Goal: Task Accomplishment & Management: Manage account settings

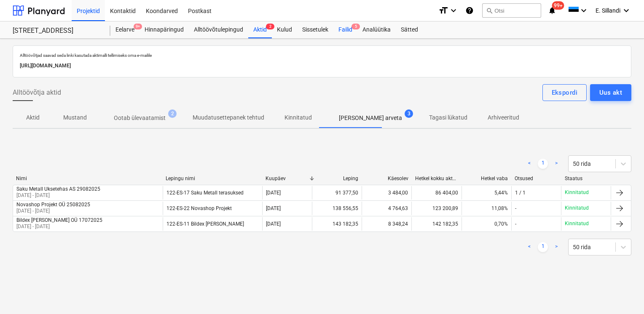
drag, startPoint x: 0, startPoint y: 0, endPoint x: 349, endPoint y: 29, distance: 350.0
click at [349, 29] on div "Failid 5" at bounding box center [345, 29] width 24 height 17
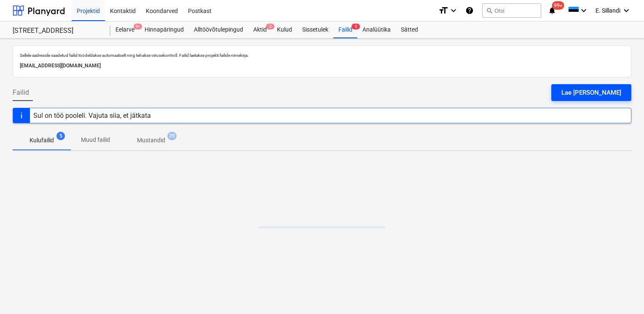
click at [613, 92] on div "Lae [PERSON_NAME]" at bounding box center [591, 92] width 60 height 11
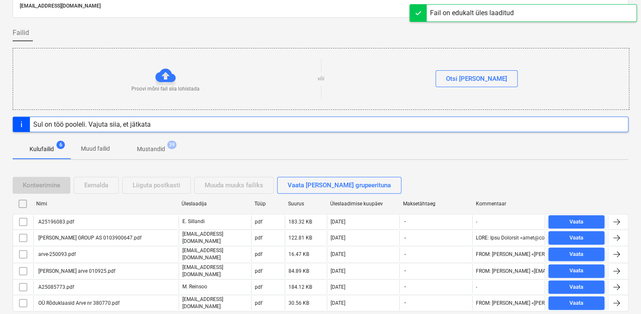
scroll to position [82, 0]
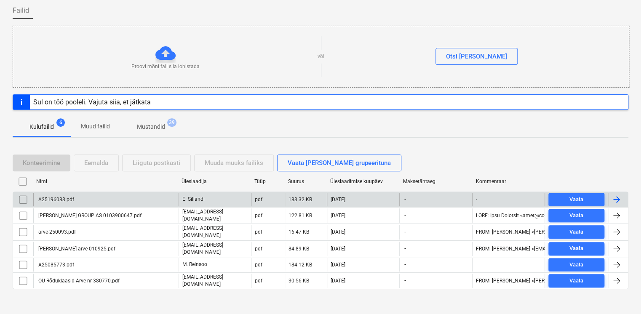
click at [198, 198] on p "E. Sillandi" at bounding box center [193, 199] width 22 height 7
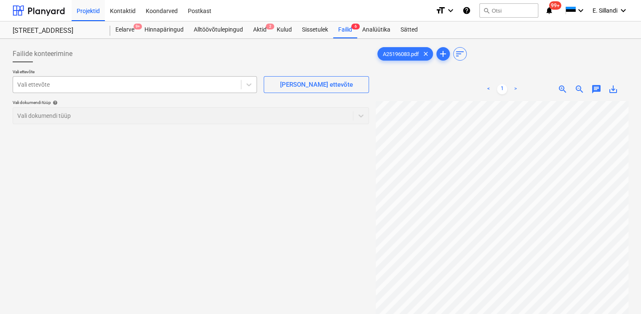
click at [135, 86] on div at bounding box center [126, 84] width 219 height 8
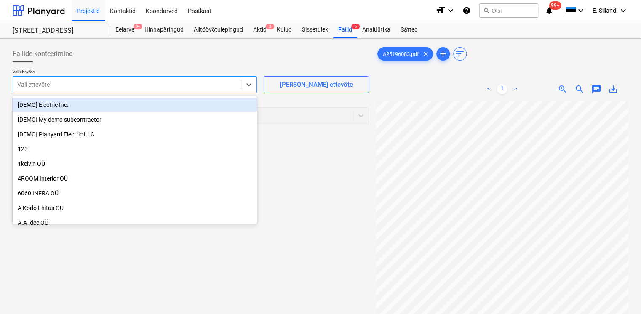
click at [100, 87] on div at bounding box center [126, 84] width 219 height 8
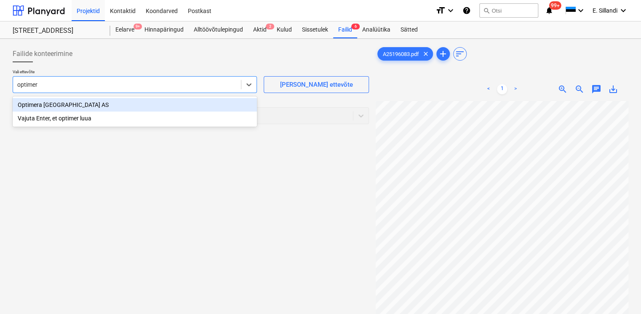
type input "optimera"
click at [84, 104] on div "Optimera Estonia AS" at bounding box center [135, 104] width 244 height 13
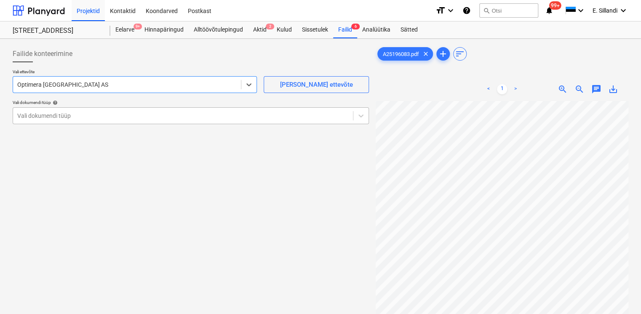
click at [67, 108] on div "Vali dokumendi tüüp" at bounding box center [191, 115] width 356 height 17
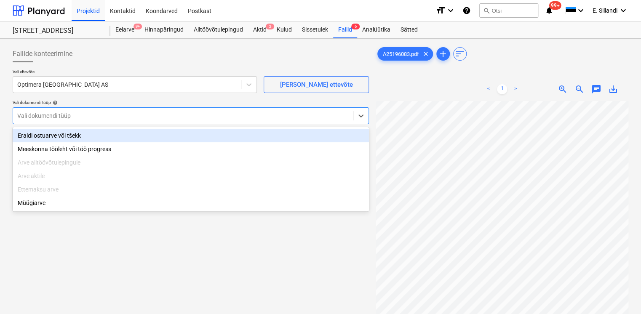
click at [64, 136] on div "Eraldi ostuarve või tšekk" at bounding box center [191, 135] width 356 height 13
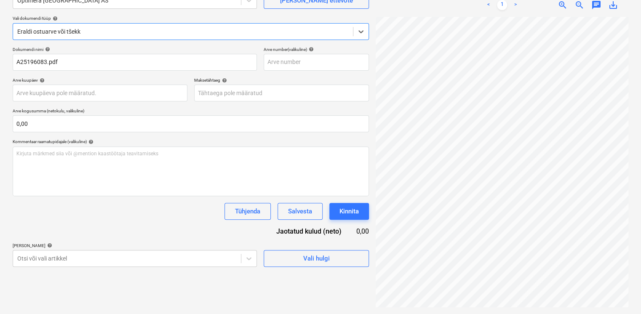
click at [51, 270] on div "Failide konteerimine Vali ettevõte Optimera Estonia AS Lisa uus ettevõte Vali d…" at bounding box center [190, 134] width 363 height 353
click at [51, 230] on body "Projektid Kontaktid Koondarved Postkast format_size keyboard_arrow_down help se…" at bounding box center [320, 73] width 641 height 314
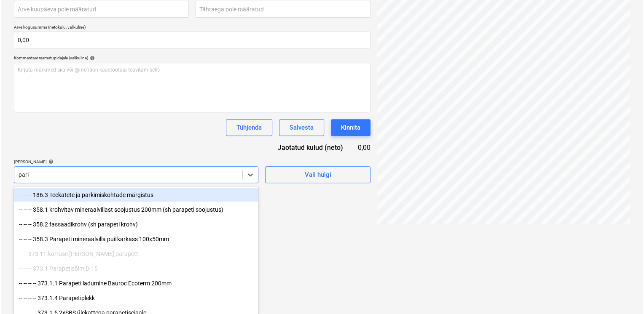
scroll to position [84, 0]
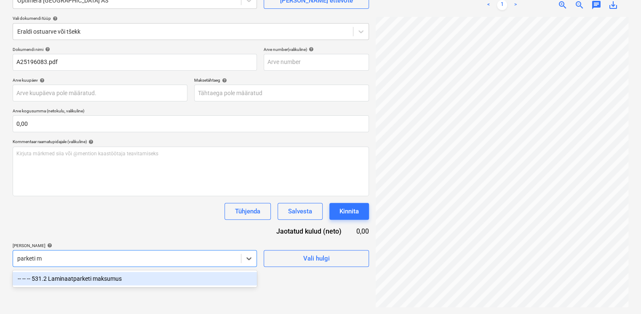
type input "parketi ma"
click at [63, 279] on div "-- -- -- 531.2 Laminaatparketi maksumus" at bounding box center [135, 278] width 244 height 13
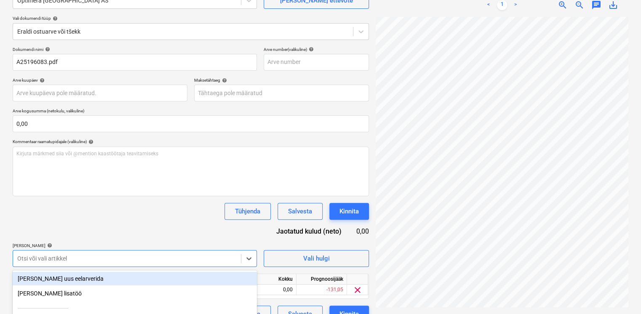
click at [102, 227] on div "Dokumendi nimi help A25196083.pdf Arve number (valikuline) help Arve kuupäev he…" at bounding box center [191, 185] width 356 height 276
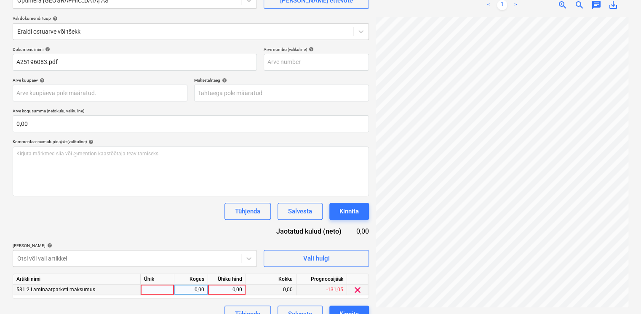
click at [152, 286] on div at bounding box center [158, 290] width 34 height 11
type input "250"
click at [187, 289] on div "0,00" at bounding box center [191, 290] width 27 height 11
type input "250"
click at [157, 292] on div "250" at bounding box center [158, 290] width 34 height 11
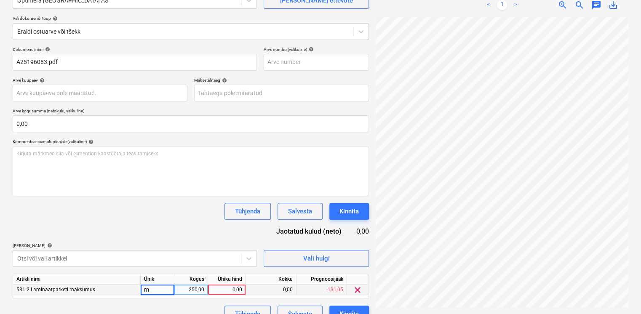
type input "m2"
click at [233, 292] on div "0,00" at bounding box center [226, 290] width 31 height 11
click at [227, 288] on div "0,00" at bounding box center [226, 290] width 31 height 11
type input "10,05188"
click at [187, 241] on div "Dokumendi nimi help A25196083.pdf Arve number (valikuline) help Arve kuupäev he…" at bounding box center [191, 185] width 356 height 276
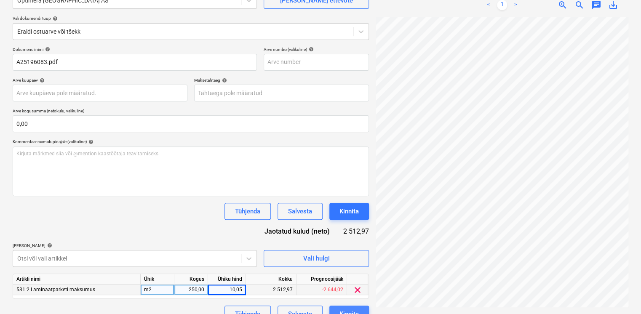
click at [355, 310] on div "Kinnita" at bounding box center [349, 314] width 19 height 11
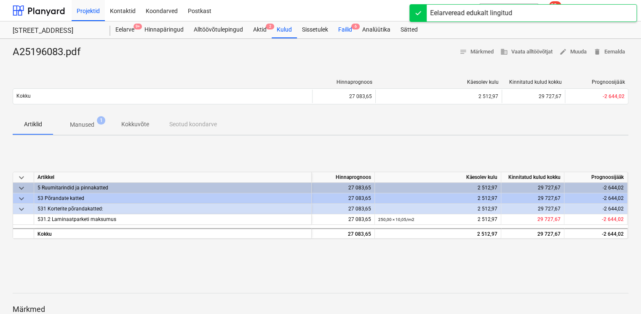
click at [340, 34] on div "Failid 6" at bounding box center [345, 29] width 24 height 17
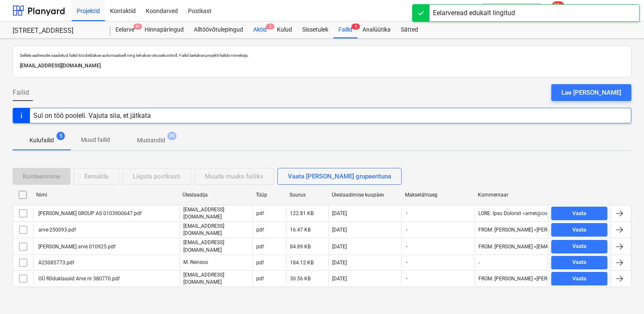
click at [265, 29] on div "Aktid 2" at bounding box center [260, 29] width 24 height 17
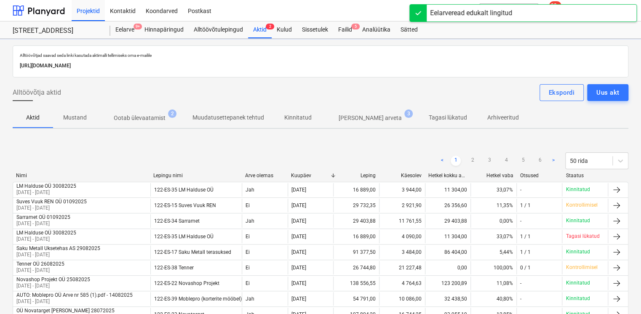
click at [144, 116] on p "Ootab ülevaatamist" at bounding box center [140, 118] width 52 height 9
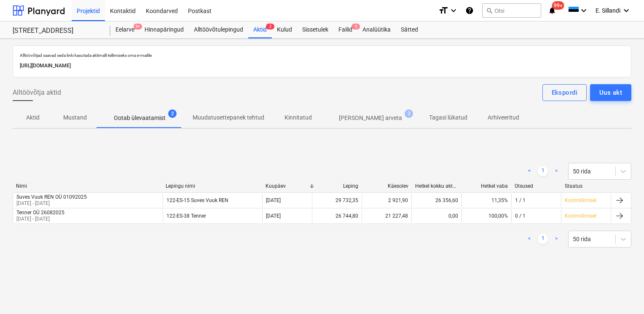
click at [360, 120] on p "Ilma arveta" at bounding box center [370, 118] width 63 height 9
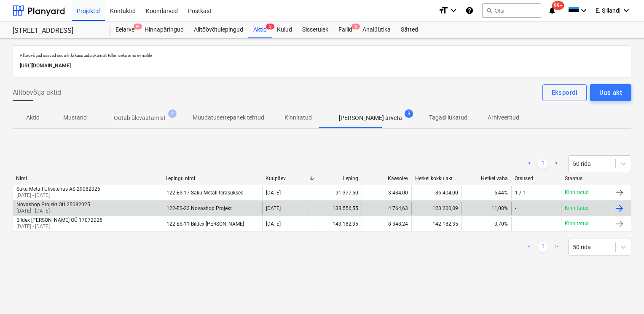
click at [107, 207] on div "Novashop Projekt OÜ 25082025 07 Jul 2025 - 22 Aug 2025" at bounding box center [88, 208] width 150 height 13
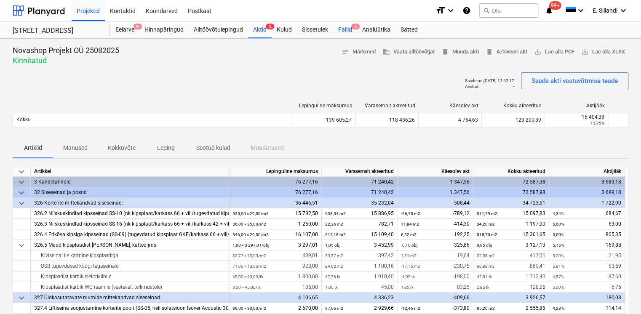
click at [346, 29] on div "Failid 5" at bounding box center [345, 29] width 24 height 17
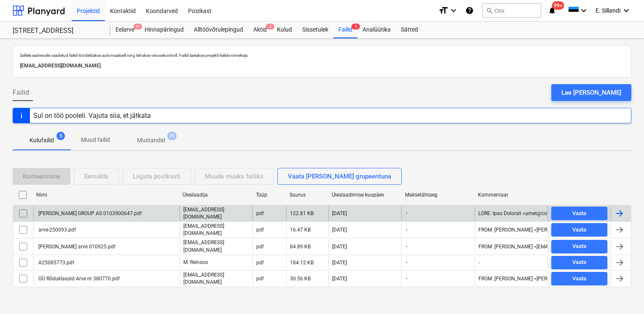
click at [109, 211] on div "BAUHOF GROUP AS 0103900647.pdf" at bounding box center [89, 214] width 104 height 6
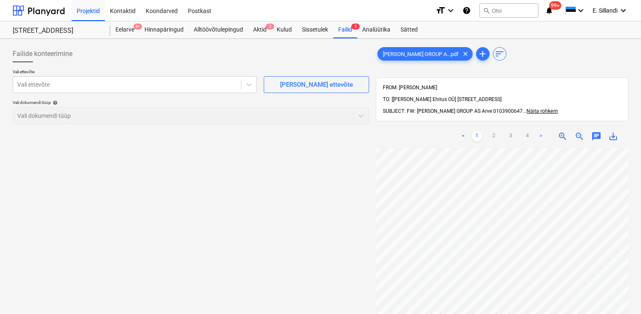
scroll to position [161, 28]
click at [610, 131] on span "save_alt" at bounding box center [613, 136] width 10 height 10
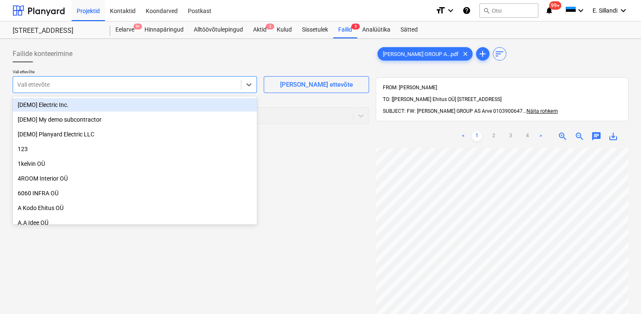
click at [118, 90] on div "Vali ettevõte" at bounding box center [127, 85] width 228 height 12
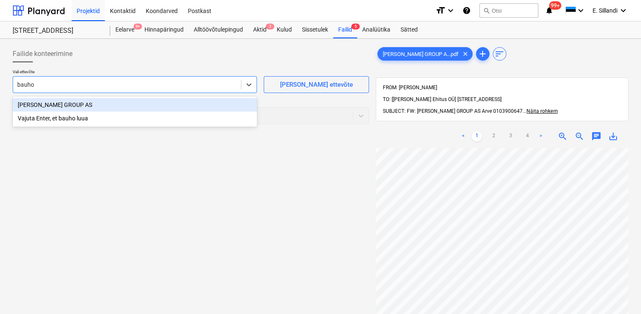
type input "bauhof"
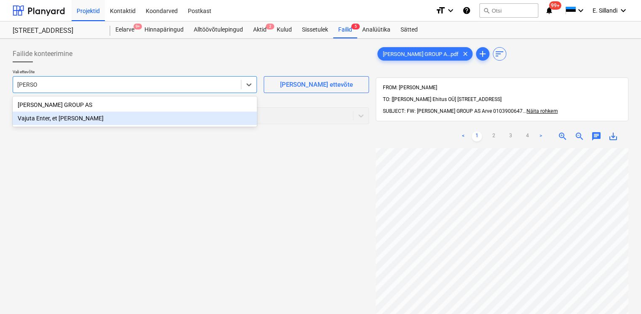
click at [64, 106] on div "BAUHOF GROUP AS" at bounding box center [135, 104] width 244 height 13
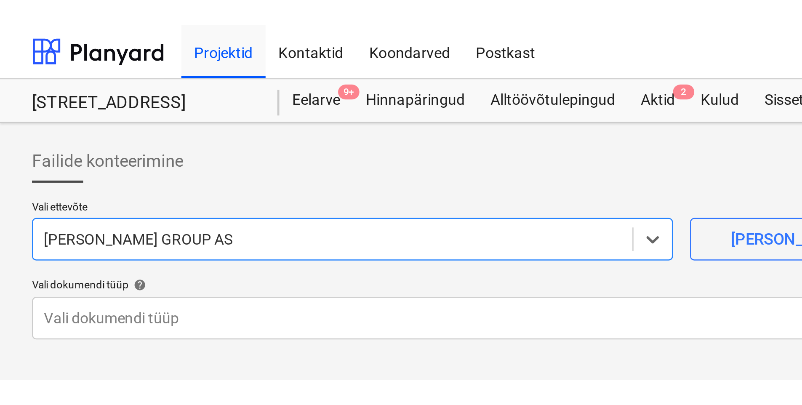
scroll to position [157, 28]
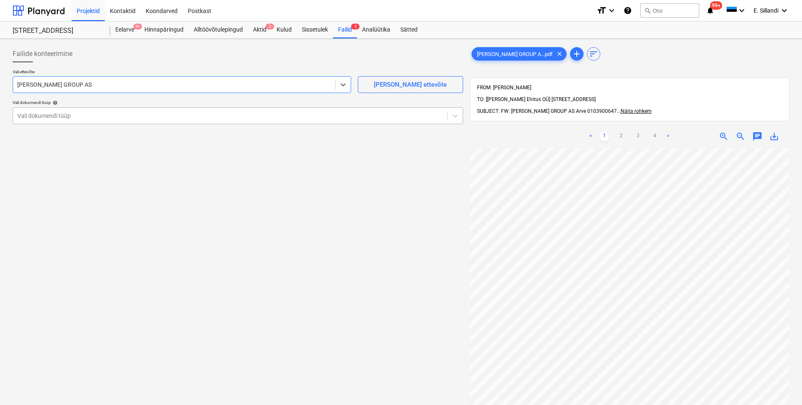
click at [172, 112] on div at bounding box center [230, 116] width 426 height 8
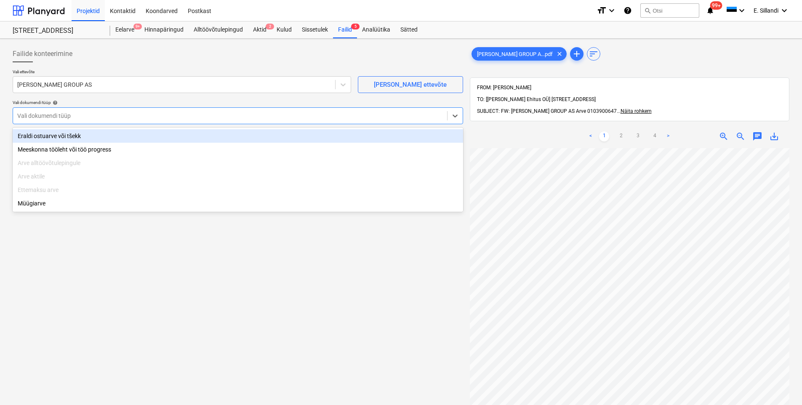
click at [146, 137] on div "Eraldi ostuarve või tšekk" at bounding box center [238, 135] width 451 height 13
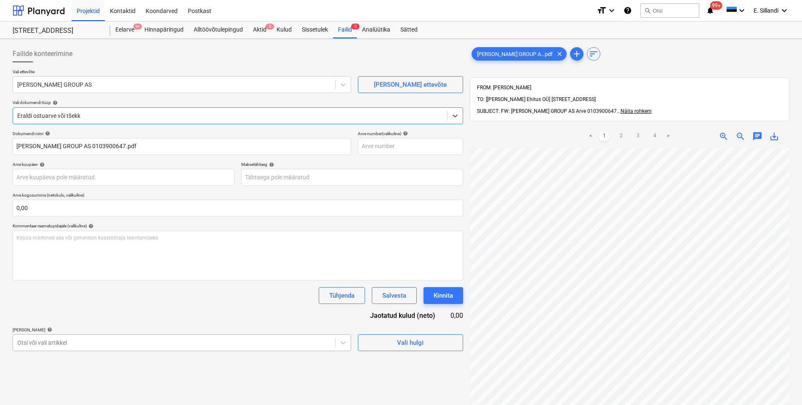
click at [108, 314] on body "Projektid Kontaktid Koondarved Postkast format_size keyboard_arrow_down help se…" at bounding box center [401, 202] width 802 height 405
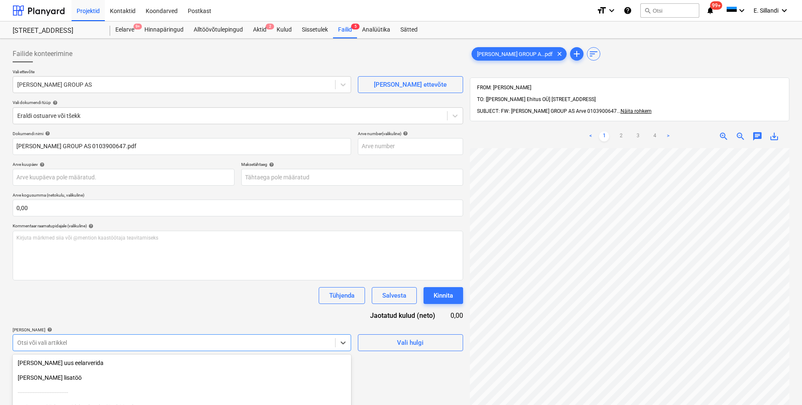
scroll to position [81, 0]
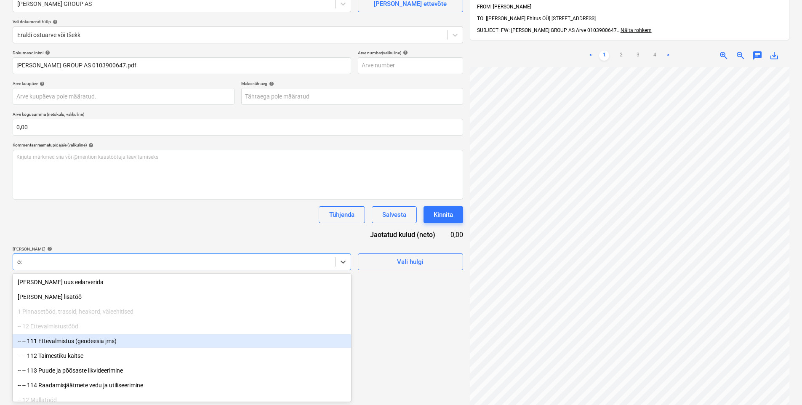
type input "eero"
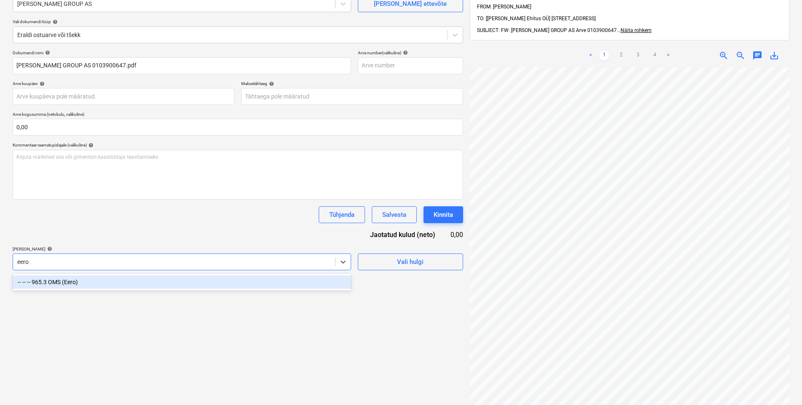
click at [156, 279] on div "-- -- -- 965.3 OMS (Eero)" at bounding box center [182, 281] width 339 height 13
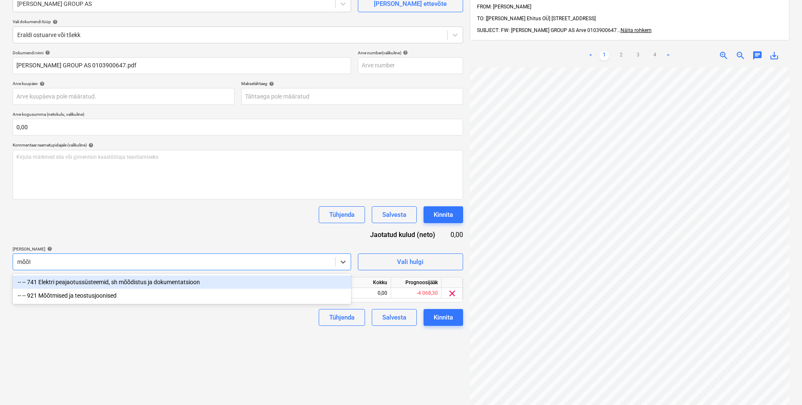
type input "mõõtm"
click at [101, 283] on div "-- -- 921 Mõõtmised ja teostusjoonised" at bounding box center [182, 281] width 339 height 13
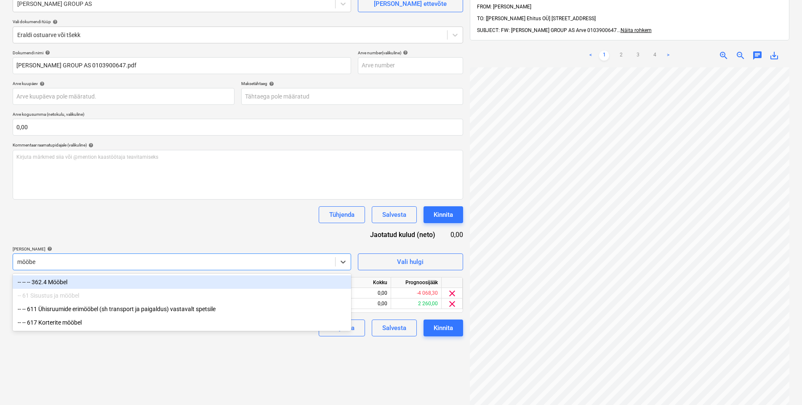
type input "mööbel"
click at [86, 282] on div "-- -- -- 362.4 Mööbel" at bounding box center [182, 281] width 339 height 13
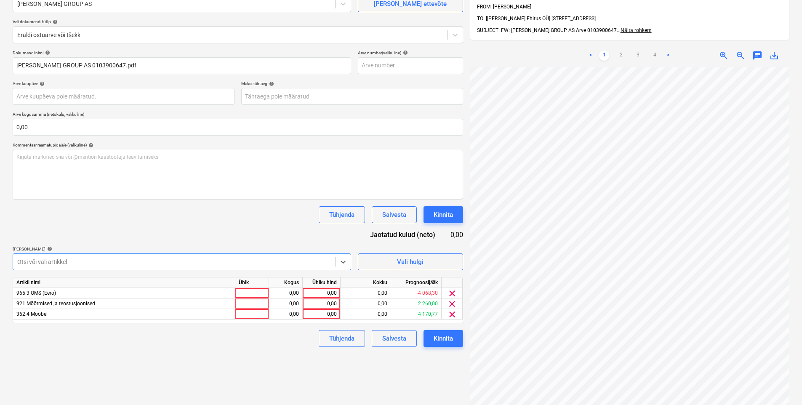
click at [88, 263] on div at bounding box center [174, 262] width 314 height 8
click at [81, 314] on div "Tühjenda Salvesta Kinnita" at bounding box center [238, 338] width 451 height 17
click at [313, 304] on div "0,00" at bounding box center [321, 304] width 31 height 11
click at [104, 258] on div at bounding box center [174, 262] width 314 height 8
click at [309, 299] on div "0,00" at bounding box center [321, 304] width 31 height 11
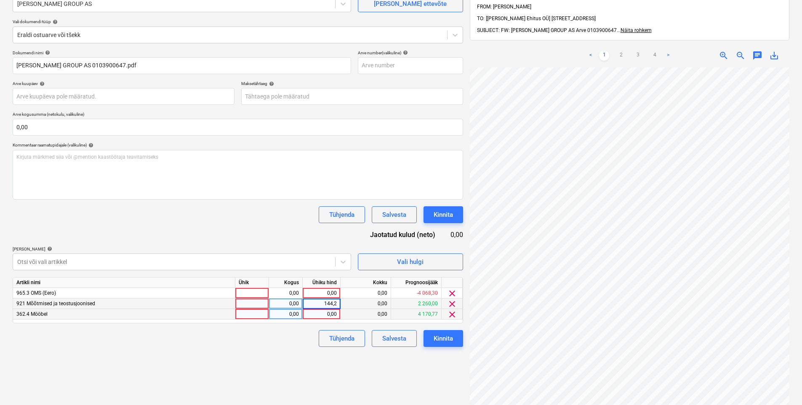
type input "144,27"
click at [211, 314] on div "Failide konteerimine Vali ettevõte BAUHOF GROUP AS Lisa uus ettevõte Vali dokum…" at bounding box center [237, 206] width 457 height 491
click at [92, 262] on div at bounding box center [174, 262] width 314 height 8
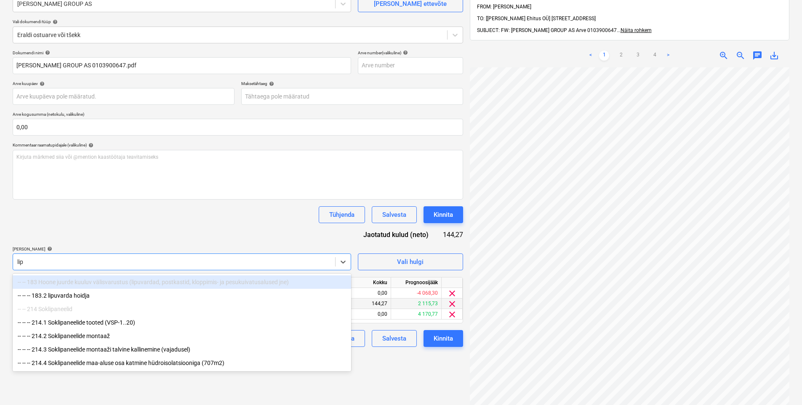
type input "lipu"
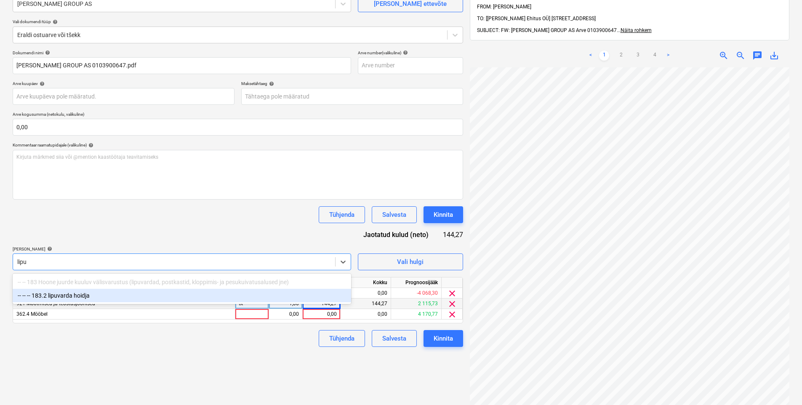
click at [64, 295] on div "-- -- -- 183.2 lipuvarda hoidja" at bounding box center [182, 295] width 339 height 13
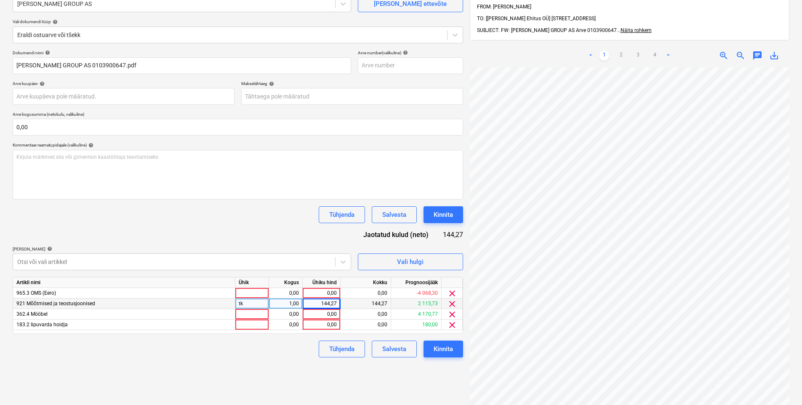
click at [98, 239] on div "Dokumendi nimi help BAUHOF GROUP AS 0103900647.pdf Arve number (valikuline) hel…" at bounding box center [238, 204] width 451 height 308
click at [319, 314] on div "0,00" at bounding box center [321, 325] width 31 height 11
type input "11,81"
click at [284, 314] on div "Failide konteerimine Vali ettevõte BAUHOF GROUP AS Lisa uus ettevõte Vali dokum…" at bounding box center [237, 206] width 457 height 491
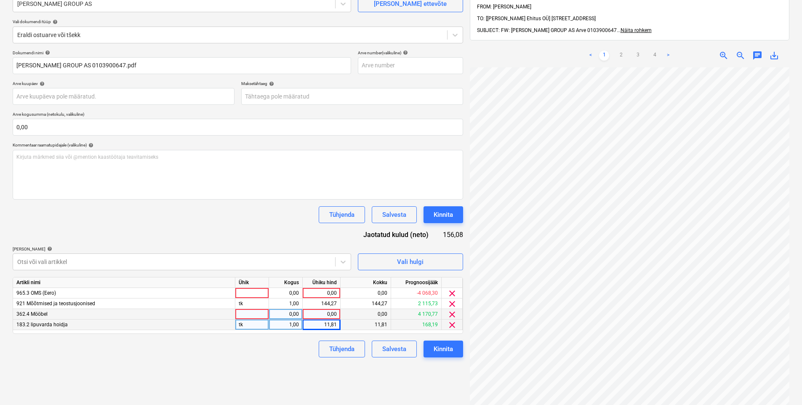
click at [333, 314] on div "0,00" at bounding box center [321, 314] width 31 height 11
click at [138, 261] on div at bounding box center [174, 262] width 314 height 8
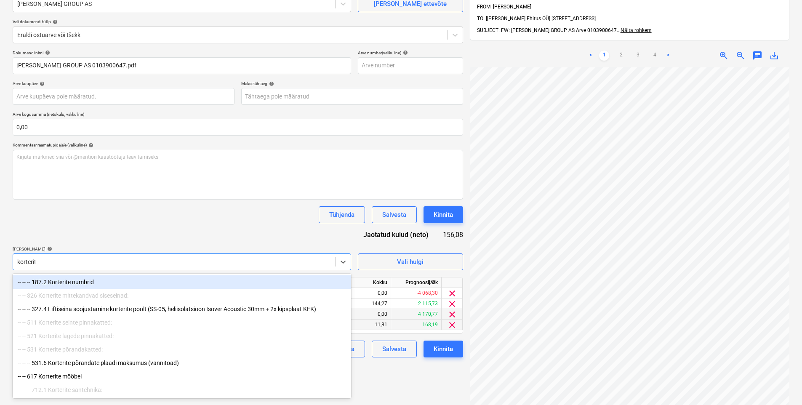
type input "korterite"
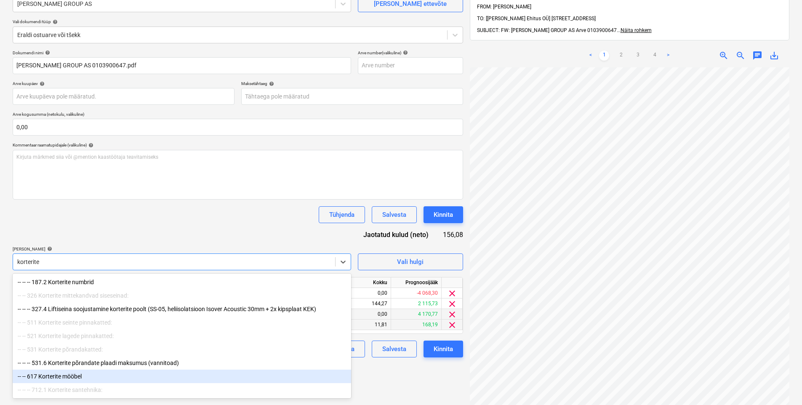
click at [96, 314] on div "-- -- 617 Korterite mööbel" at bounding box center [182, 376] width 339 height 13
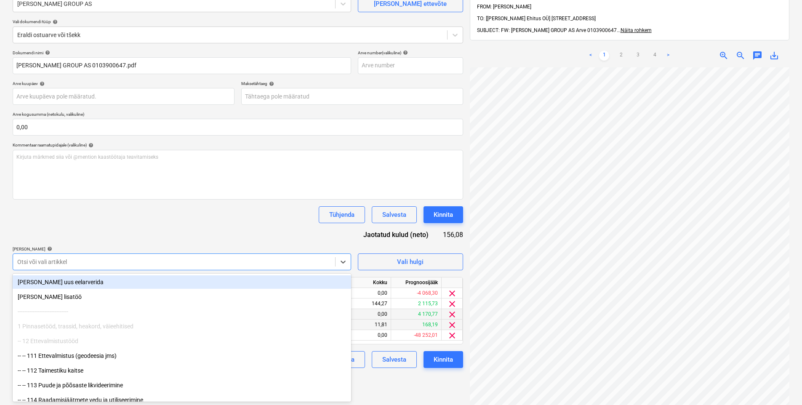
click at [157, 225] on div "Dokumendi nimi help BAUHOF GROUP AS 0103900647.pdf Arve number (valikuline) hel…" at bounding box center [238, 209] width 451 height 318
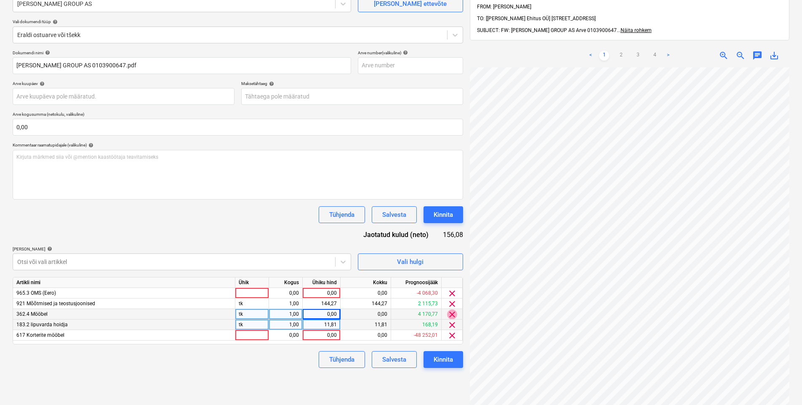
click at [456, 314] on span "clear" at bounding box center [452, 315] width 10 height 10
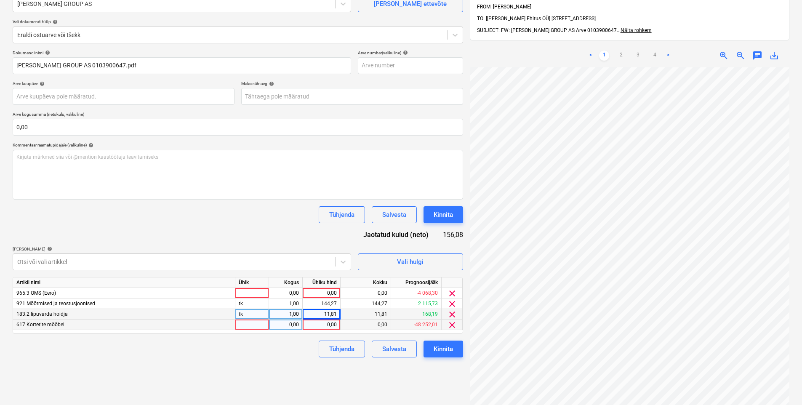
click at [317, 314] on div "0,00" at bounding box center [321, 325] width 31 height 11
type input "4,51"
click at [291, 314] on div "Dokumendi nimi help BAUHOF GROUP AS 0103900647.pdf Arve number (valikuline) hel…" at bounding box center [238, 204] width 451 height 308
click at [316, 293] on div "0,00" at bounding box center [321, 293] width 31 height 11
type input "134,31"
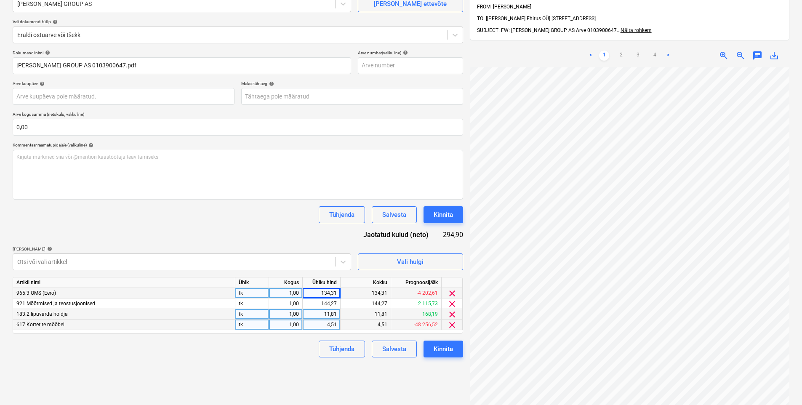
click at [203, 237] on div "Dokumendi nimi help BAUHOF GROUP AS 0103900647.pdf Arve number (valikuline) hel…" at bounding box center [238, 204] width 451 height 308
click at [375, 314] on div "Failide konteerimine Vali ettevõte BAUHOF GROUP AS Lisa uus ettevõte Vali dokum…" at bounding box center [237, 206] width 457 height 491
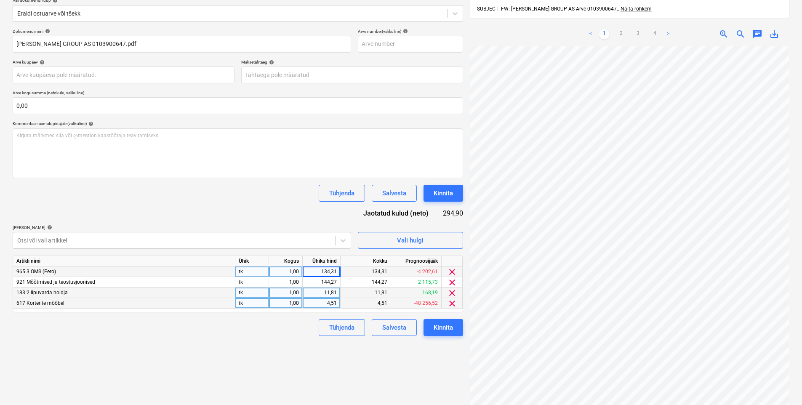
scroll to position [120, 0]
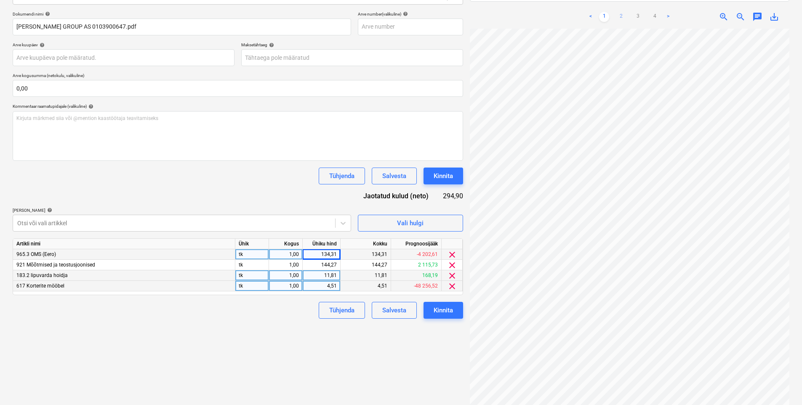
click at [623, 12] on link "2" at bounding box center [621, 17] width 10 height 10
click at [639, 12] on link "3" at bounding box center [638, 17] width 10 height 10
click at [447, 312] on div "Kinnita" at bounding box center [443, 310] width 19 height 11
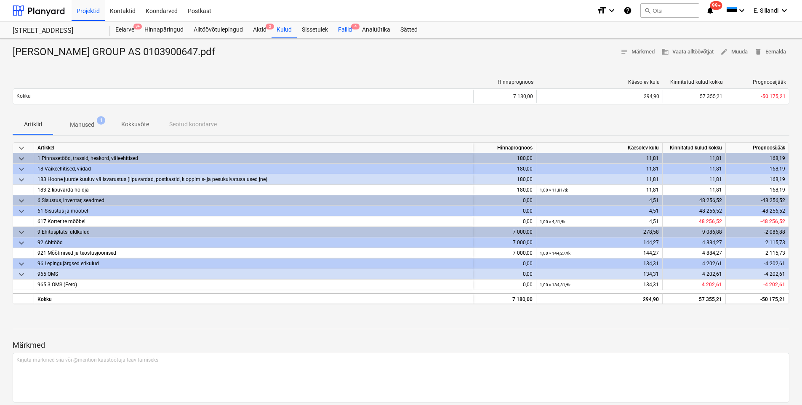
click at [348, 31] on div "Failid 4" at bounding box center [345, 29] width 24 height 17
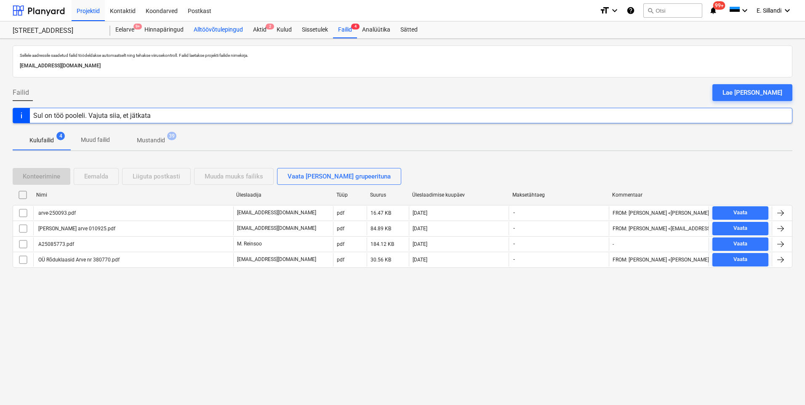
click at [215, 31] on div "Alltöövõtulepingud" at bounding box center [218, 29] width 59 height 17
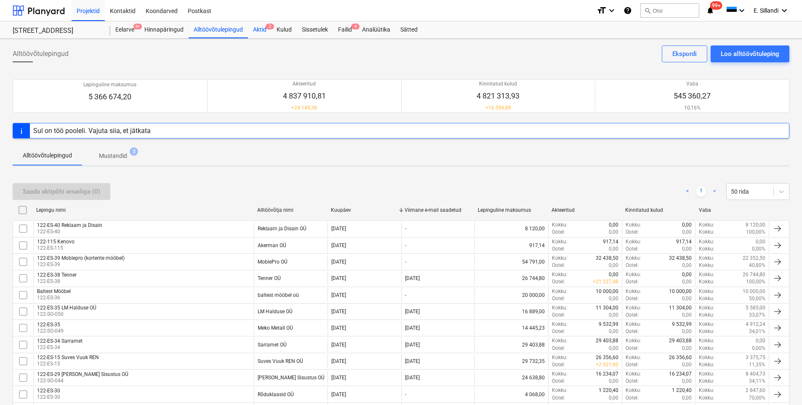
click at [251, 30] on div "Aktid 2" at bounding box center [260, 29] width 24 height 17
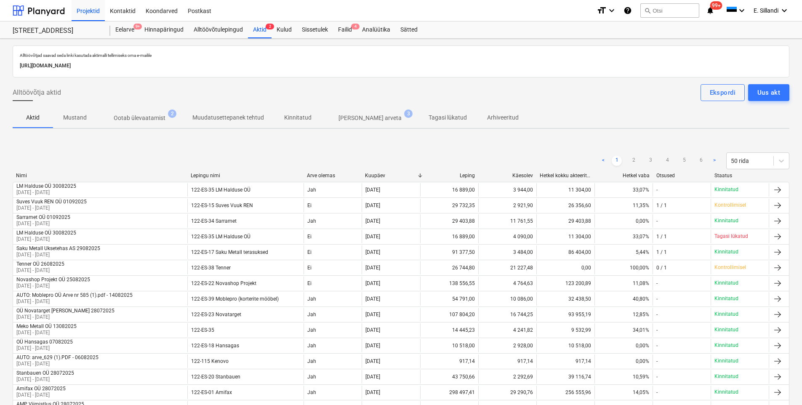
click at [131, 112] on span "Ootab ülevaatamist 2" at bounding box center [140, 117] width 86 height 15
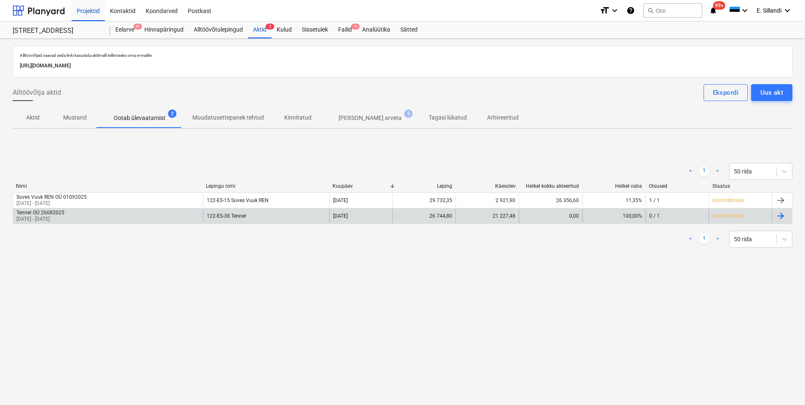
click at [64, 211] on div "Tenner OÜ 26082025" at bounding box center [40, 213] width 48 height 6
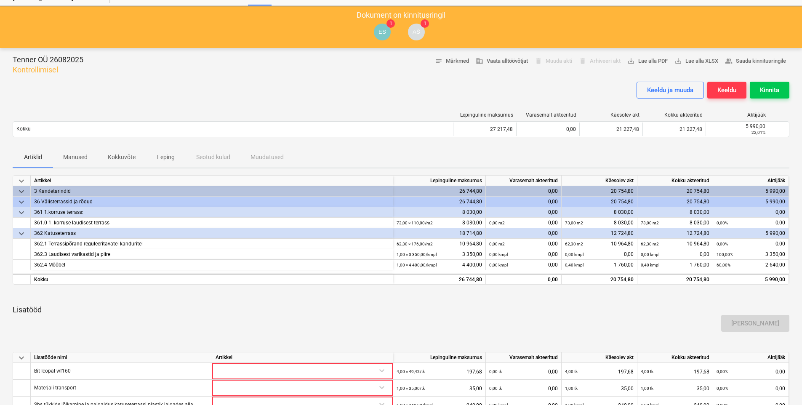
scroll to position [187, 0]
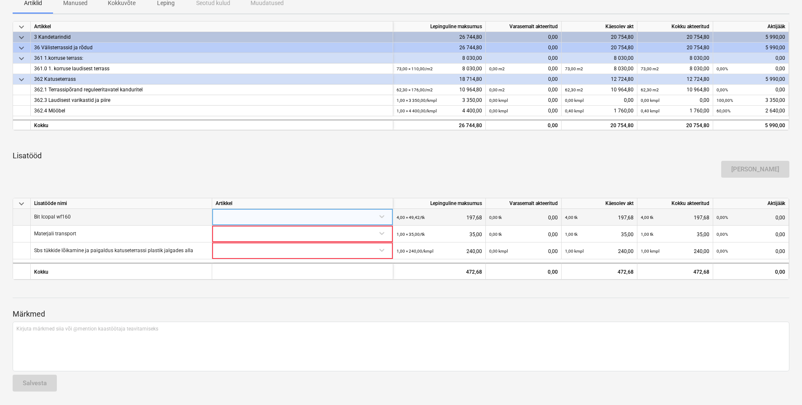
click at [243, 217] on div at bounding box center [303, 216] width 174 height 15
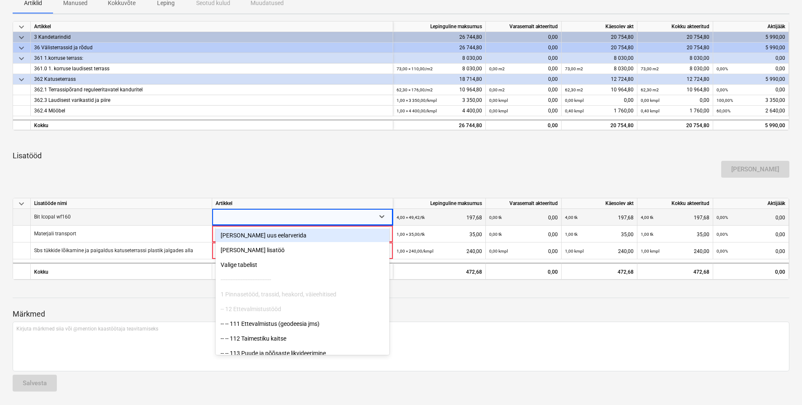
type input "6"
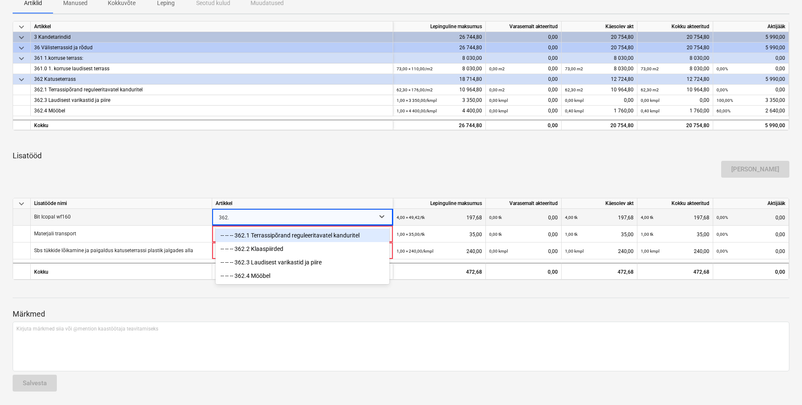
type input "362.1"
click at [317, 234] on div "-- -- -- 362.1 Terrassipõrand reguleeritavatel kanduritel" at bounding box center [303, 235] width 174 height 13
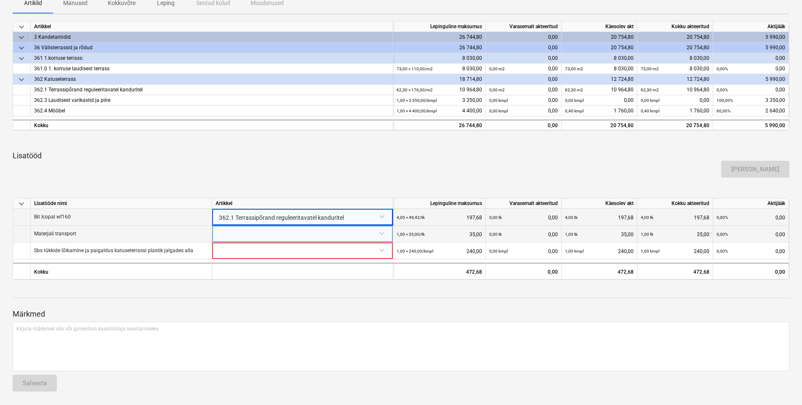
click at [275, 236] on div at bounding box center [303, 233] width 174 height 15
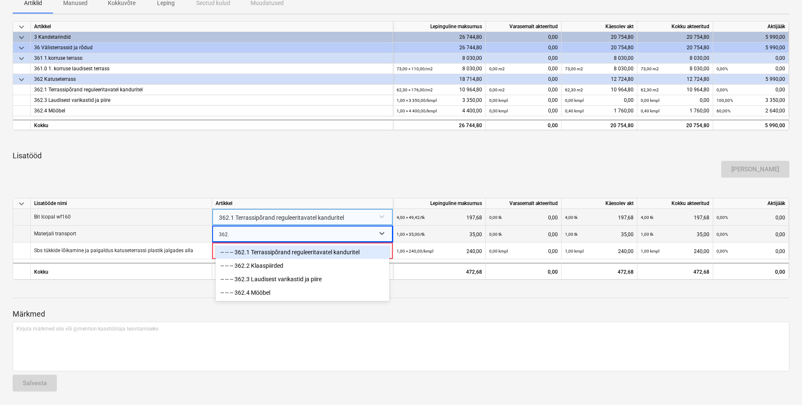
type input "362.1"
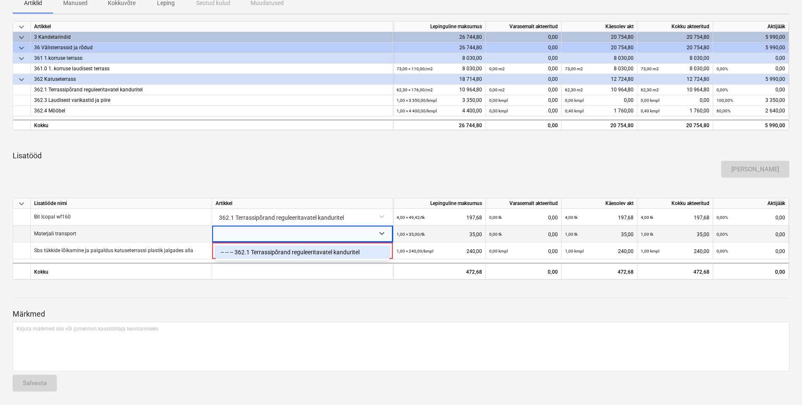
click at [230, 287] on div at bounding box center [401, 290] width 777 height 7
click at [236, 241] on div at bounding box center [302, 234] width 181 height 17
type input "362.1"
click at [239, 255] on div "-- -- -- 362.1 Terrassipõrand reguleeritavatel kanduritel" at bounding box center [303, 252] width 174 height 13
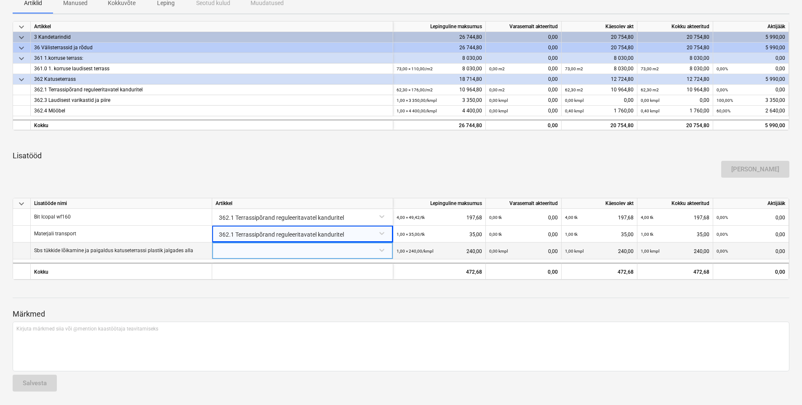
click at [225, 249] on div at bounding box center [303, 250] width 174 height 15
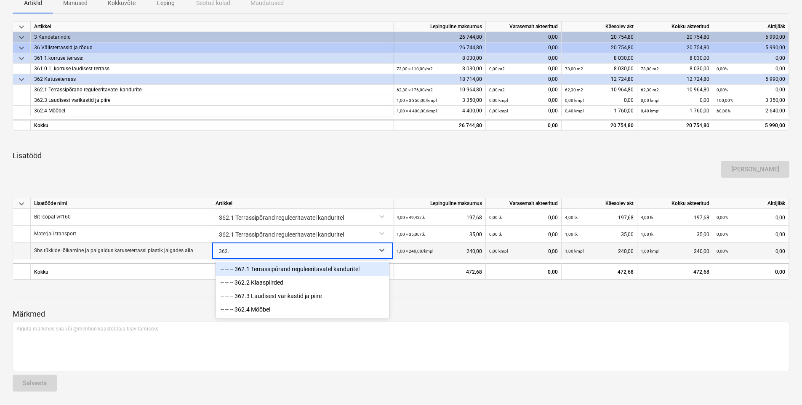
type input "362.1"
click at [259, 270] on div "-- -- -- 362.1 Terrassipõrand reguleeritavatel kanduritel" at bounding box center [303, 268] width 174 height 13
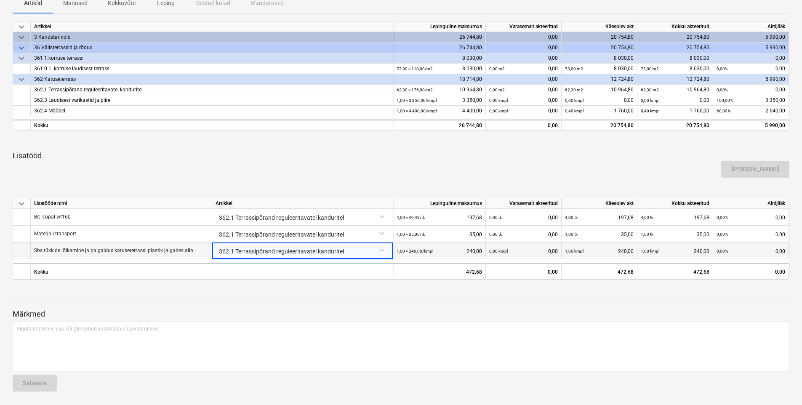
click at [286, 171] on div "Lisa lisatöö" at bounding box center [401, 170] width 784 height 24
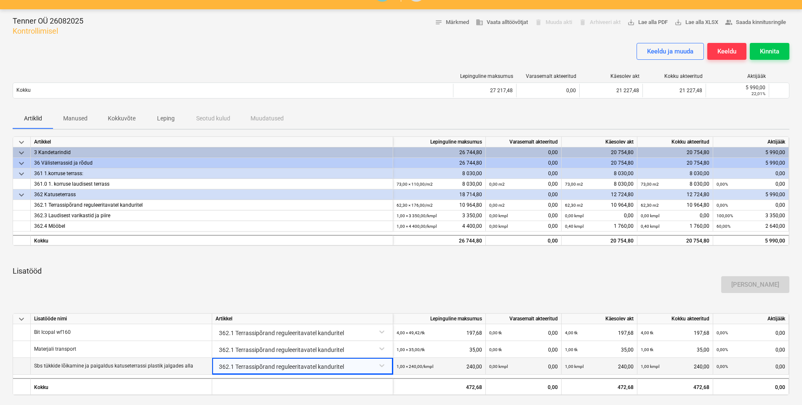
scroll to position [0, 0]
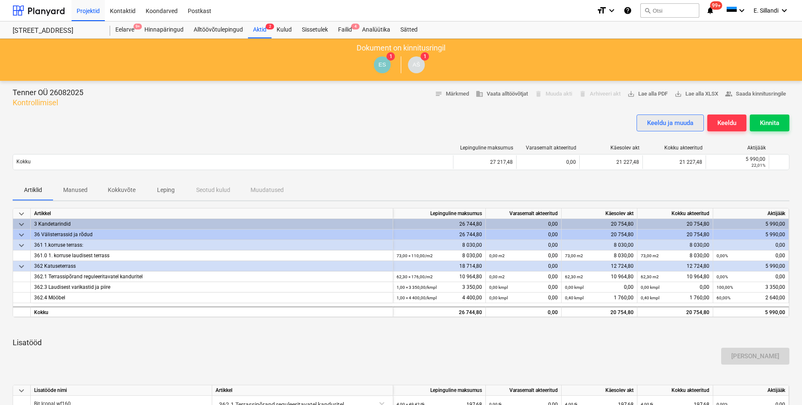
click at [643, 123] on div "Keeldu ja muuda" at bounding box center [670, 123] width 46 height 11
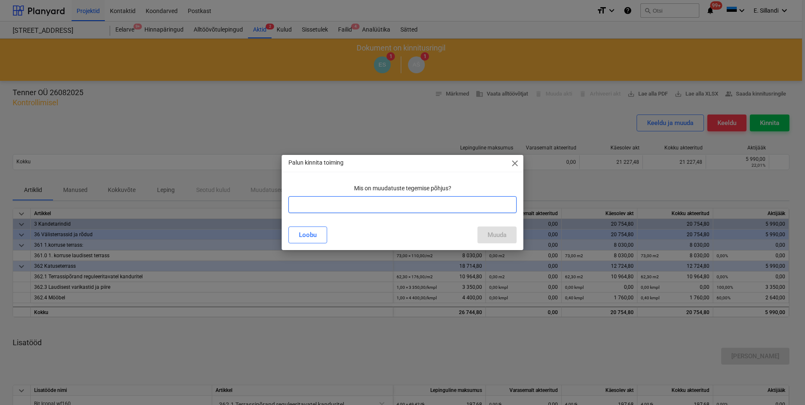
click at [349, 199] on input "text" at bounding box center [403, 204] width 228 height 17
type input "e"
type input "Lepigujärgse ehitustagatise arvestamine (ei hakka eraldi arvest kinni pidama)"
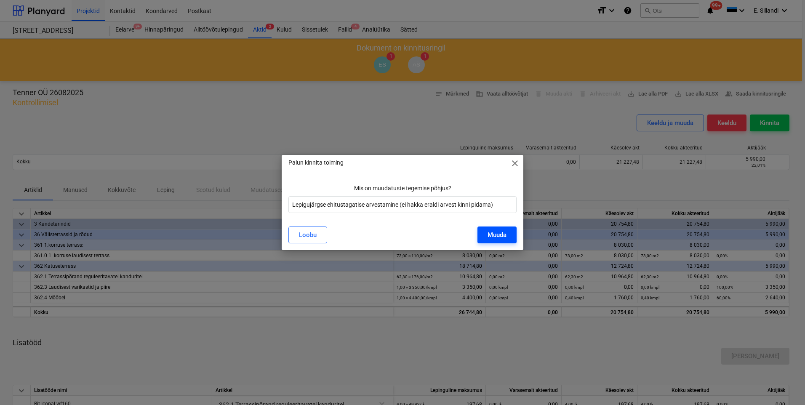
click at [504, 238] on div "Muuda" at bounding box center [497, 235] width 19 height 11
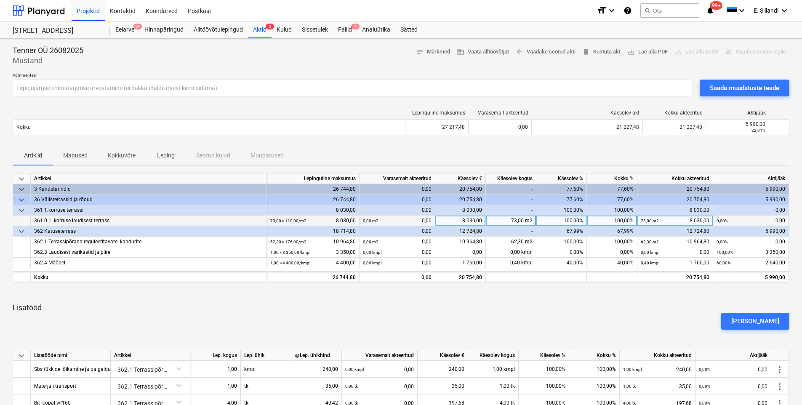
click at [603, 219] on div "100,00%" at bounding box center [612, 221] width 51 height 11
type input "95"
click at [637, 314] on div "Lisa lisatöö" at bounding box center [401, 322] width 784 height 24
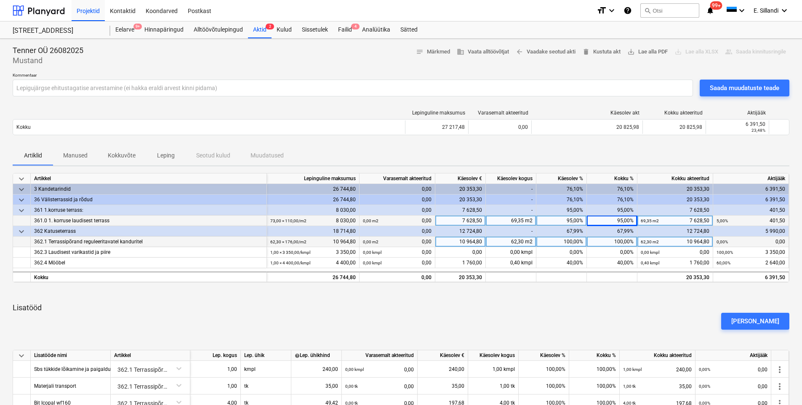
click at [617, 239] on div "100,00%" at bounding box center [612, 242] width 51 height 11
type input "90"
drag, startPoint x: 649, startPoint y: 303, endPoint x: 642, endPoint y: 304, distance: 7.2
click at [643, 304] on p "Lisatööd" at bounding box center [401, 308] width 777 height 10
click at [643, 155] on div "Artiklid Manused Kokkuvõte Leping Seotud kulud Muudatused" at bounding box center [401, 155] width 777 height 20
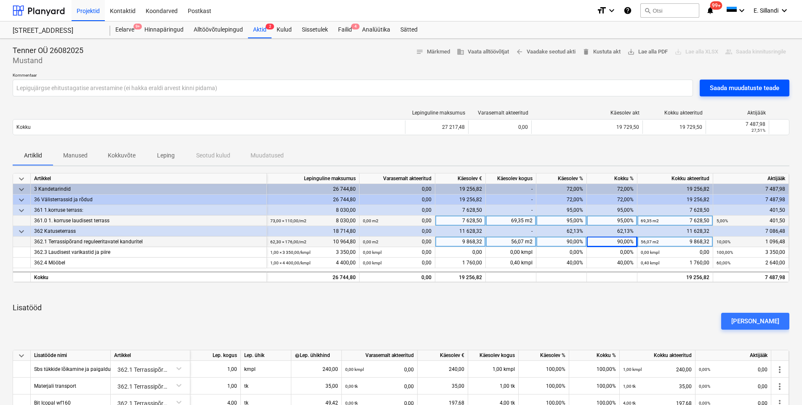
click at [643, 87] on div "Saada muudatuste teade" at bounding box center [745, 88] width 70 height 11
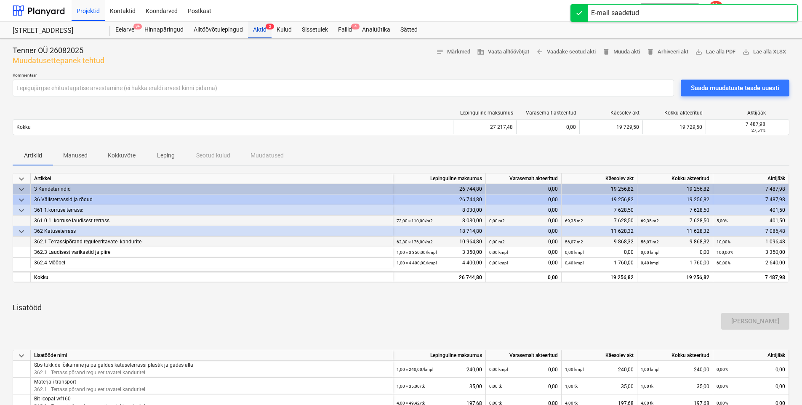
click at [261, 32] on div "Aktid 2" at bounding box center [260, 29] width 24 height 17
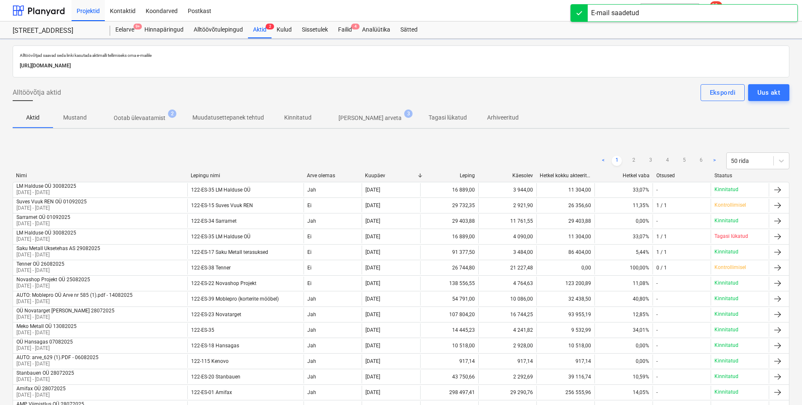
click at [151, 111] on span "Ootab ülevaatamist 2" at bounding box center [140, 117] width 86 height 15
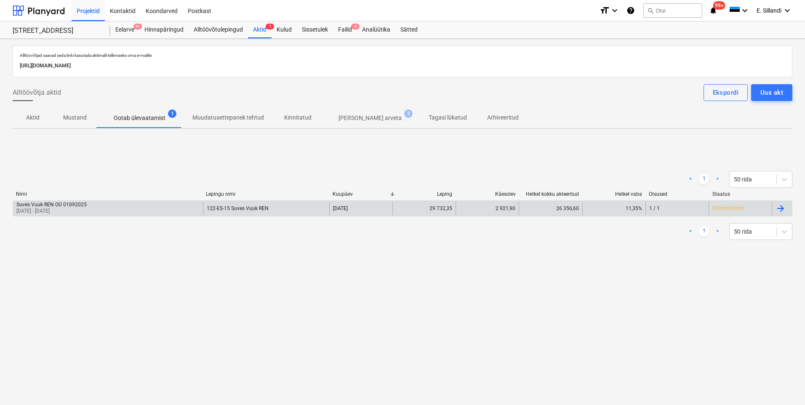
click at [104, 204] on div "Suves Vuuk REN OÜ 01092025 01 Aug 2025 - 31 Aug 2025" at bounding box center [108, 208] width 190 height 13
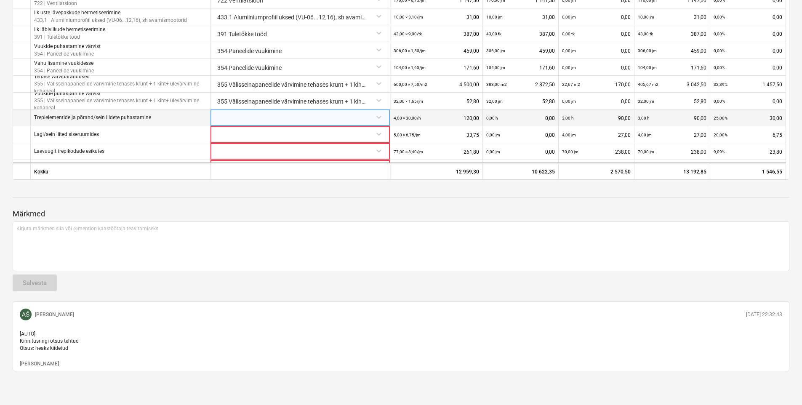
scroll to position [65, 0]
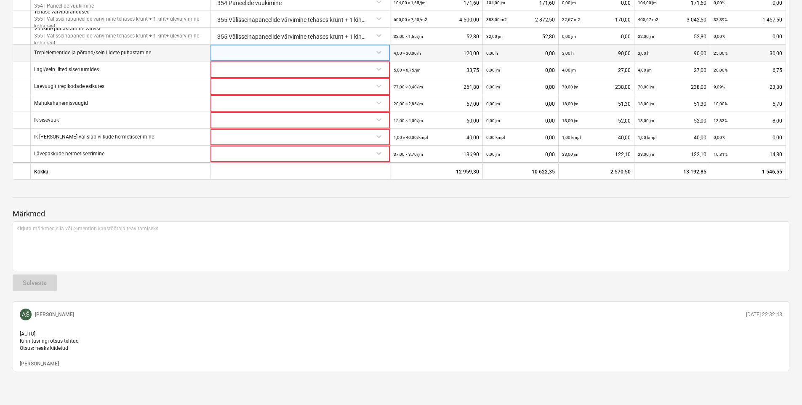
click at [258, 45] on div at bounding box center [300, 52] width 173 height 15
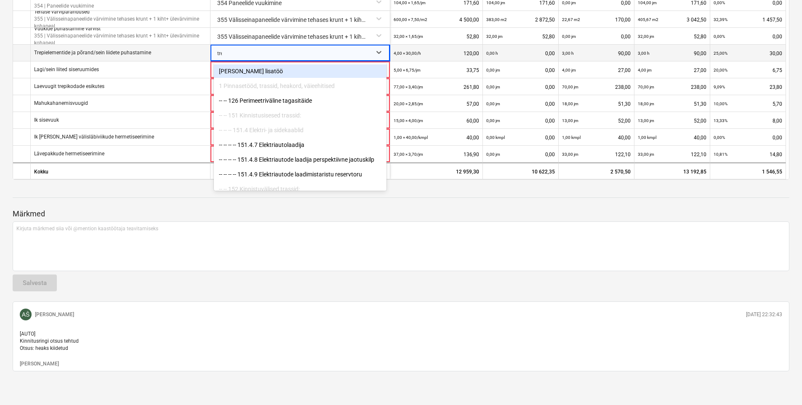
type input "trep"
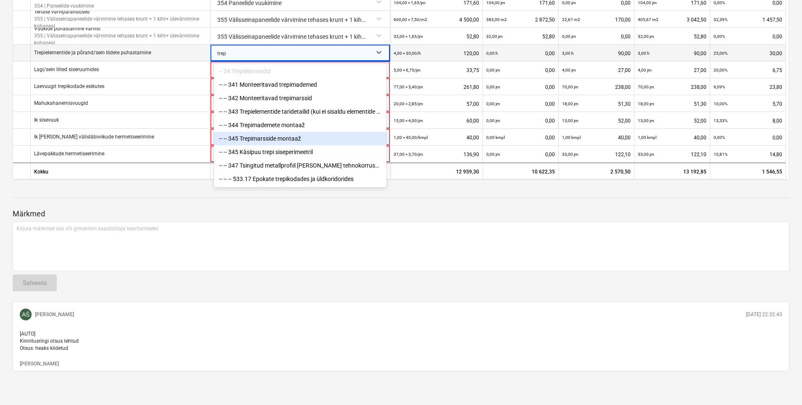
scroll to position [2, 0]
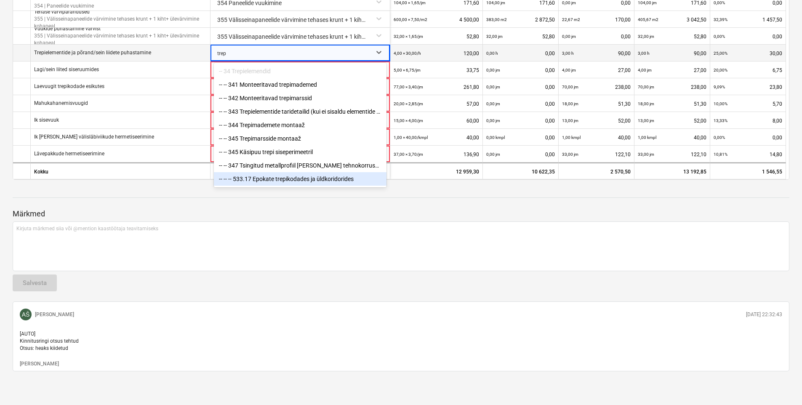
click at [288, 174] on div "-- -- -- 533.17 Epokate trepikodades ja üldkoridorides" at bounding box center [300, 178] width 173 height 13
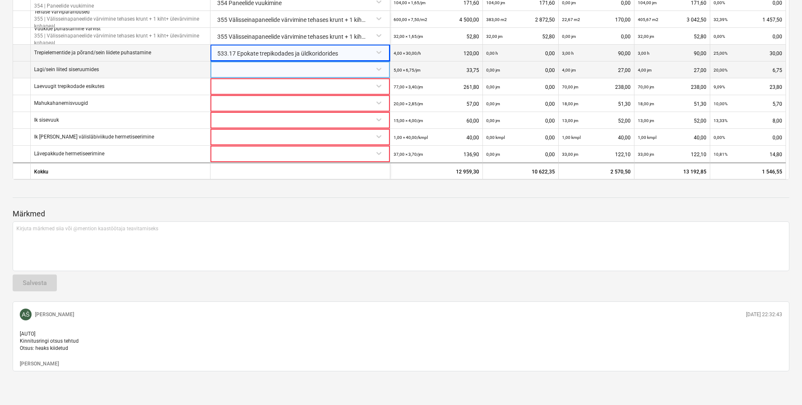
click at [272, 67] on div at bounding box center [300, 69] width 173 height 15
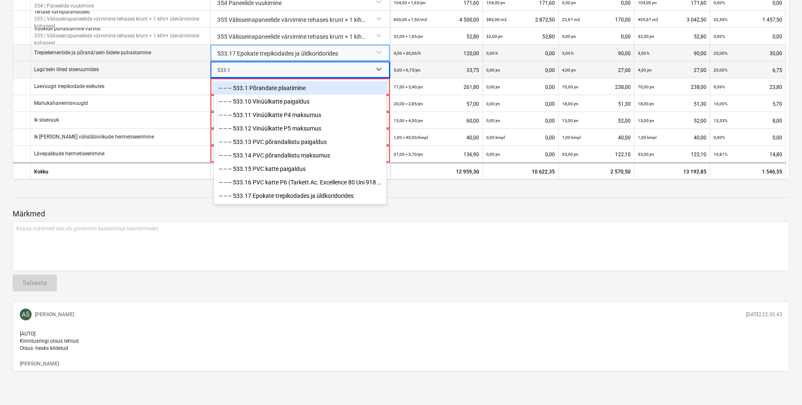
type input "533.17"
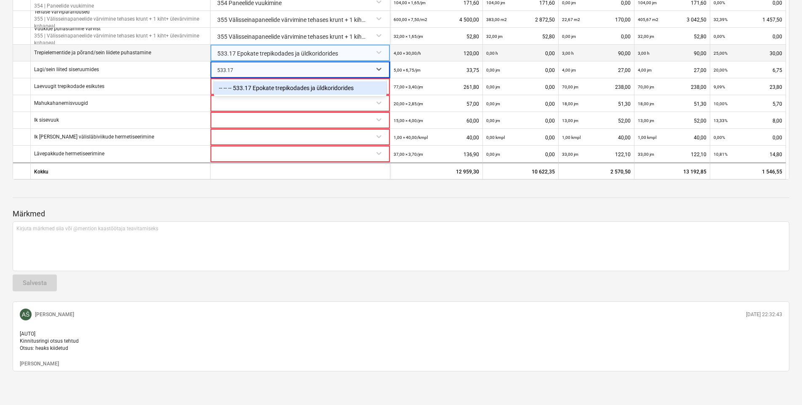
click at [266, 83] on div "-- -- -- 533.17 Epokate trepikodades ja üldkoridorides" at bounding box center [300, 87] width 173 height 13
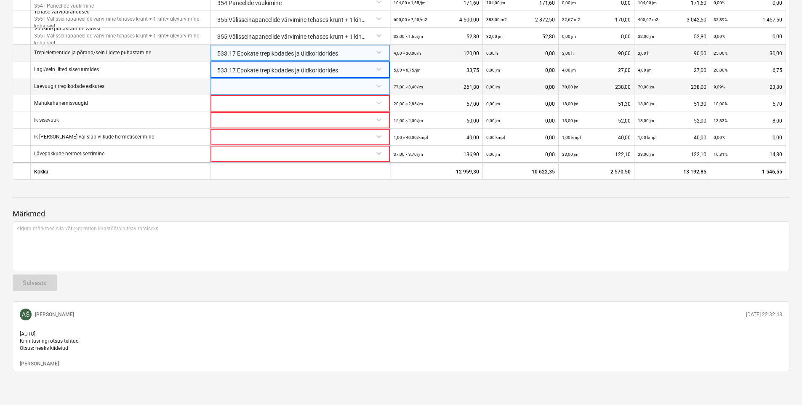
click at [235, 82] on div at bounding box center [300, 85] width 173 height 15
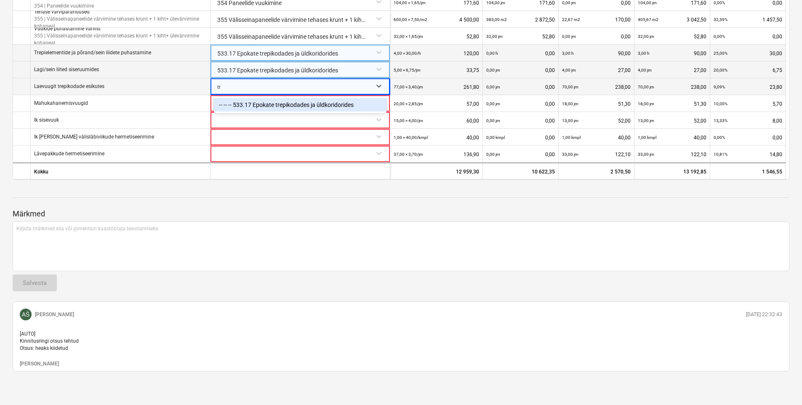
type input "t"
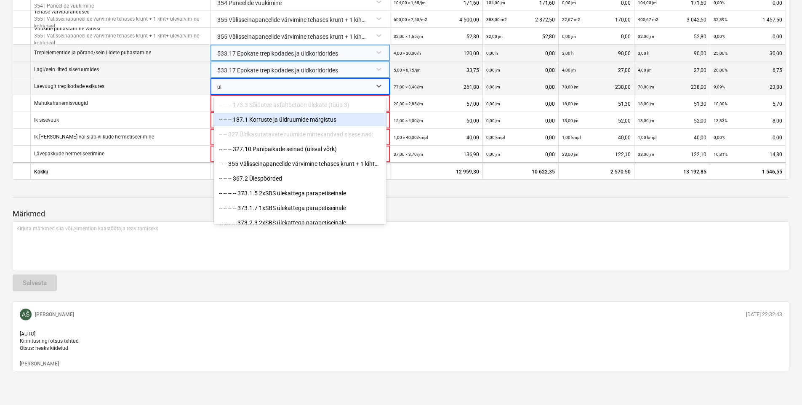
type input "ü"
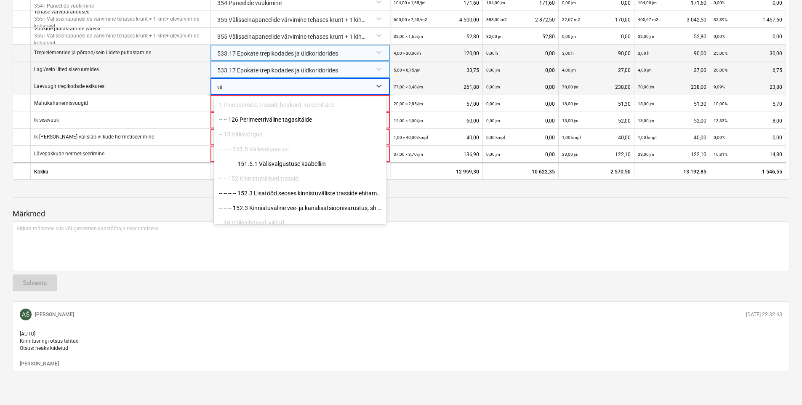
type input "v"
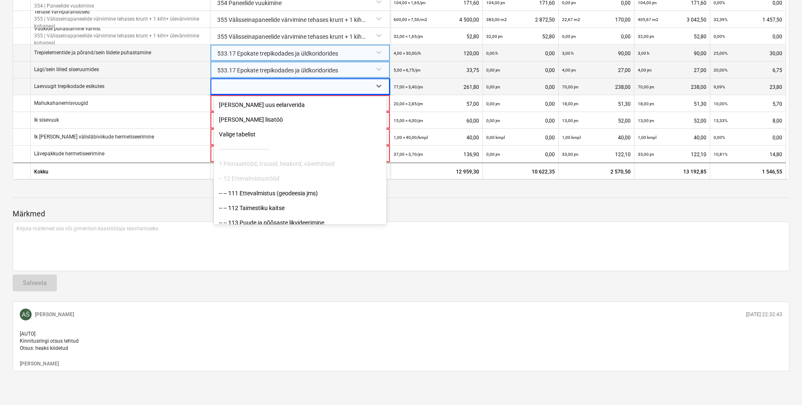
type input "s"
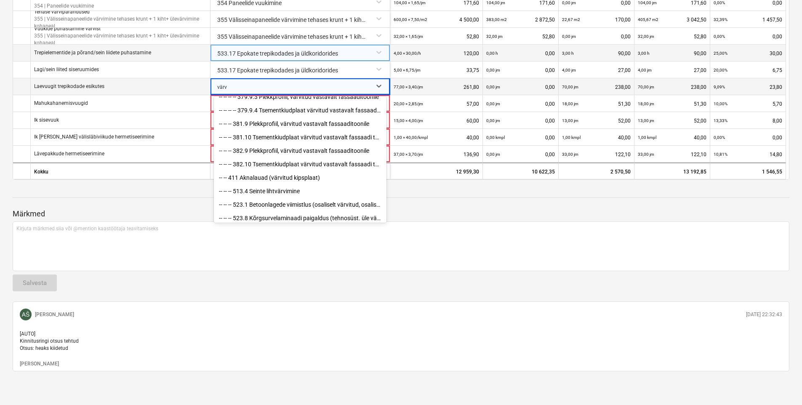
scroll to position [58, 0]
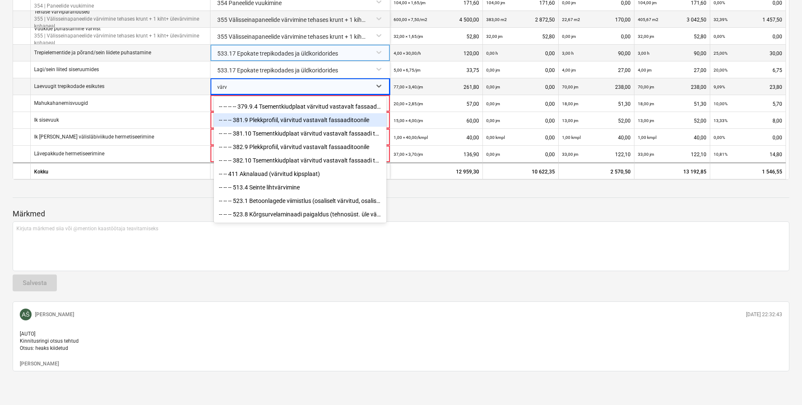
type input "värv"
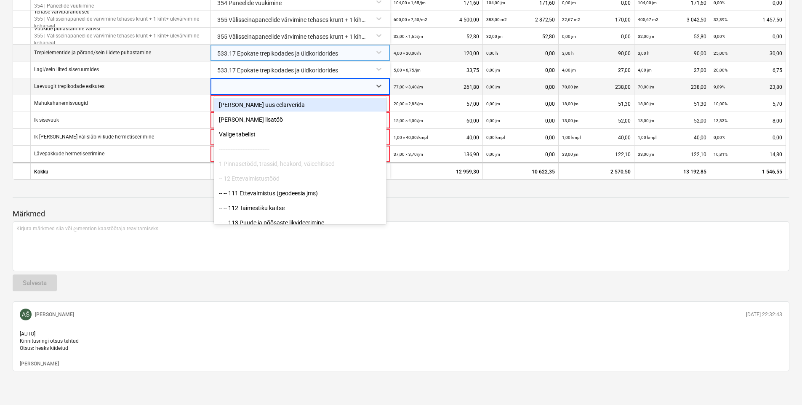
click at [231, 81] on div at bounding box center [292, 86] width 151 height 17
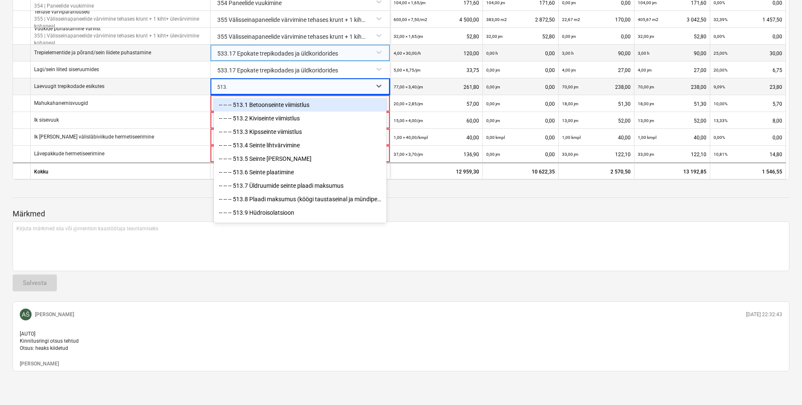
type input "513.4"
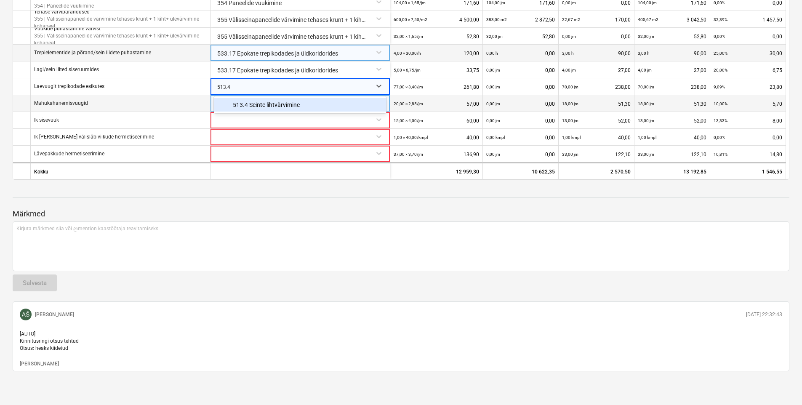
click at [254, 101] on div "-- -- -- 513.4 Seinte lihtvärvimine" at bounding box center [300, 104] width 173 height 13
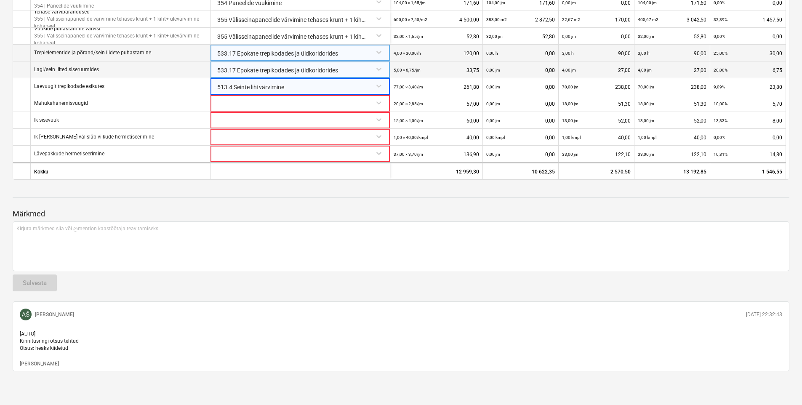
click at [254, 62] on div "533.17 Epokate trepikodades ja üldkoridorides" at bounding box center [300, 69] width 173 height 15
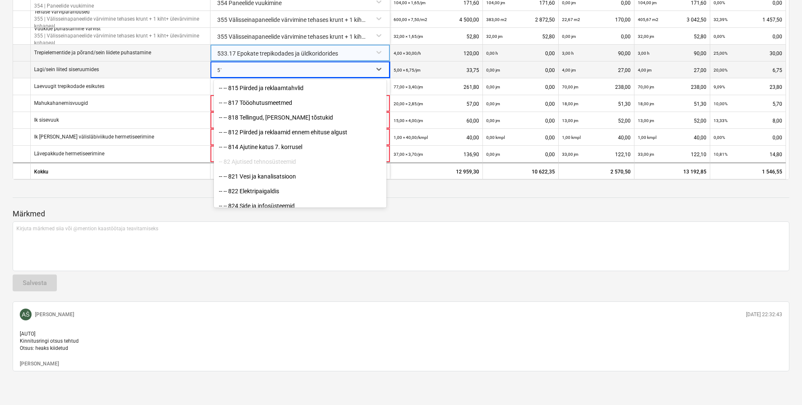
scroll to position [1746, 0]
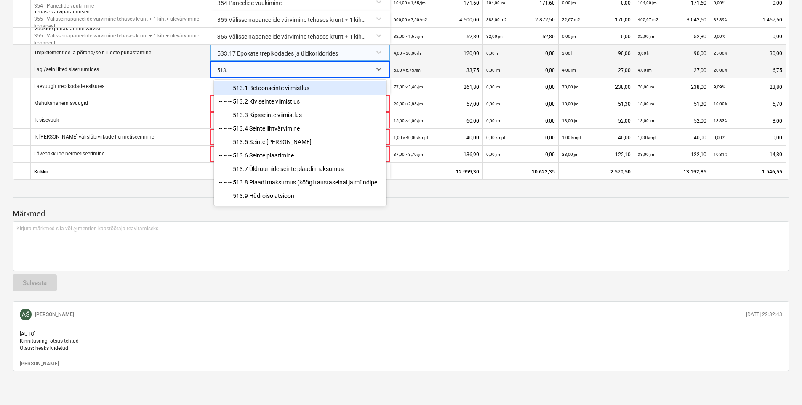
type input "513.4"
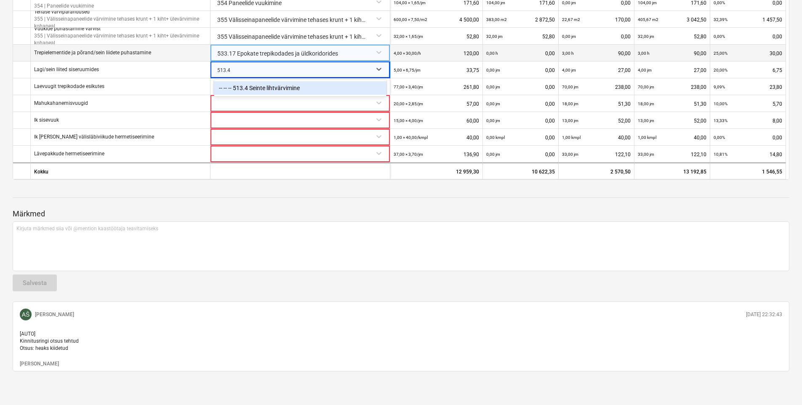
click at [235, 81] on div "-- -- -- 513.4 Seinte lihtvärvimine" at bounding box center [300, 87] width 173 height 13
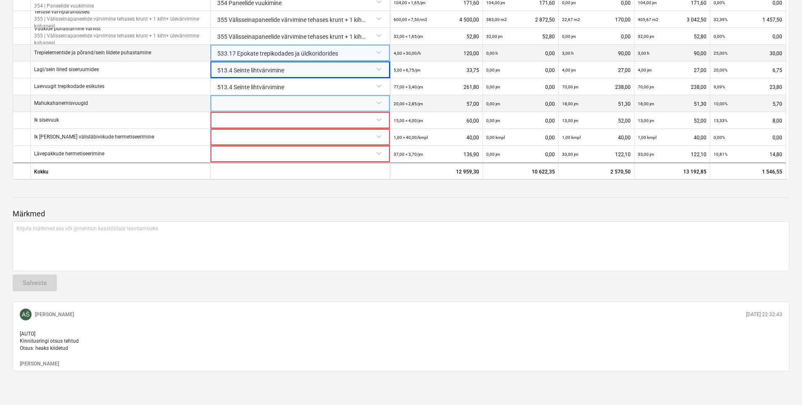
click at [240, 96] on div at bounding box center [300, 102] width 173 height 15
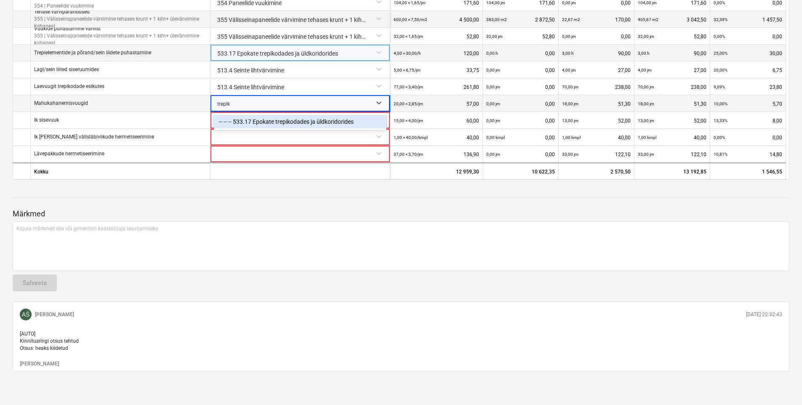
type input "trepik"
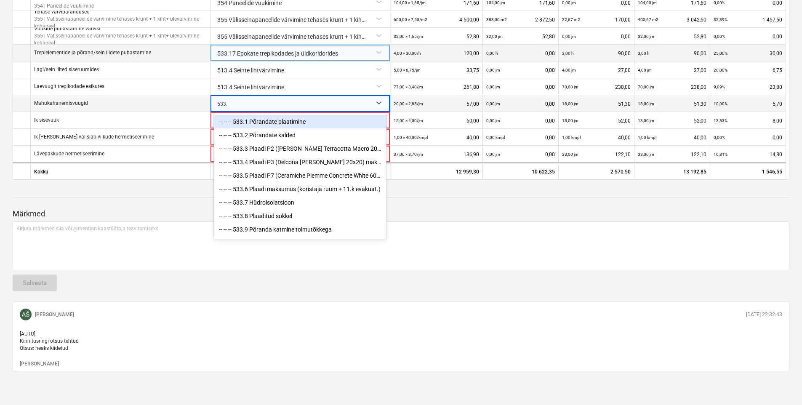
type input "533.1"
click at [308, 116] on div "-- -- -- 533.1 Põrandate plaatimine" at bounding box center [300, 121] width 173 height 13
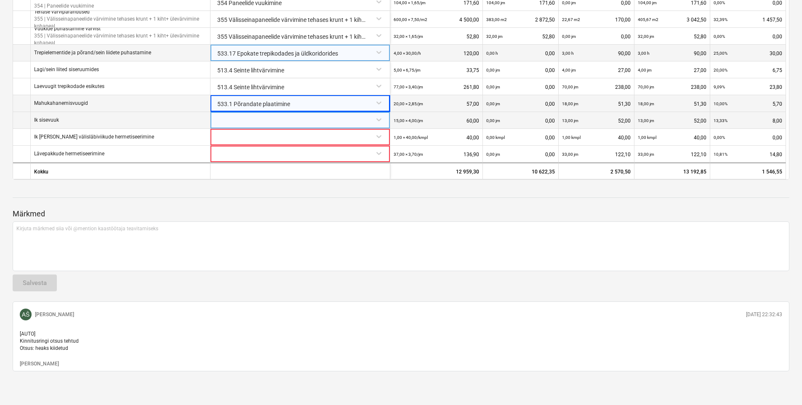
click at [245, 114] on div at bounding box center [300, 119] width 173 height 15
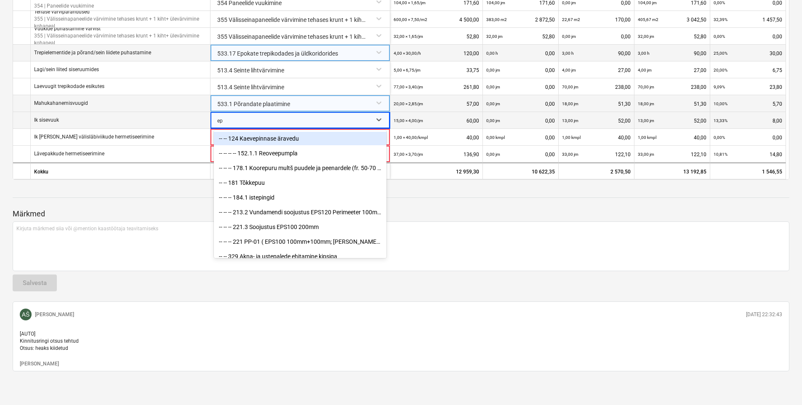
type input "epo"
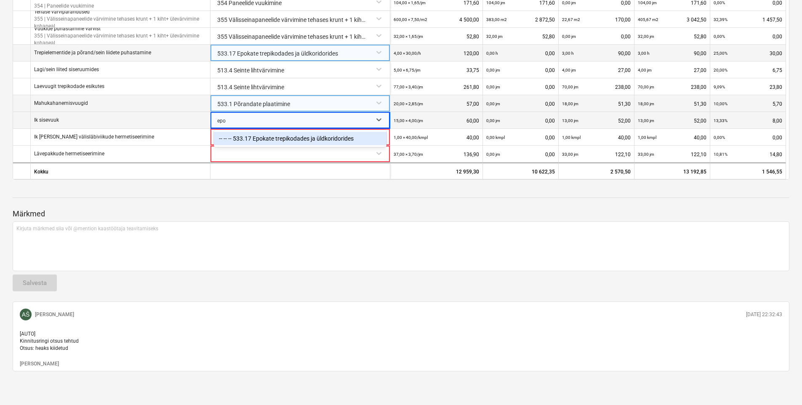
click at [316, 133] on div "-- -- -- 533.17 Epokate trepikodades ja üldkoridorides" at bounding box center [300, 138] width 173 height 13
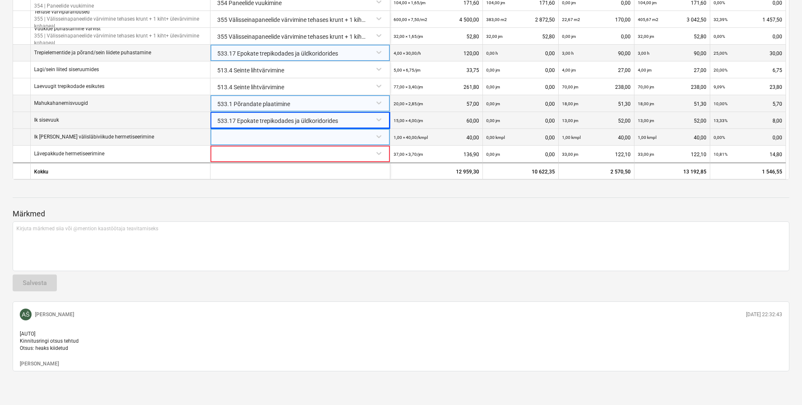
click at [254, 134] on div at bounding box center [300, 136] width 173 height 15
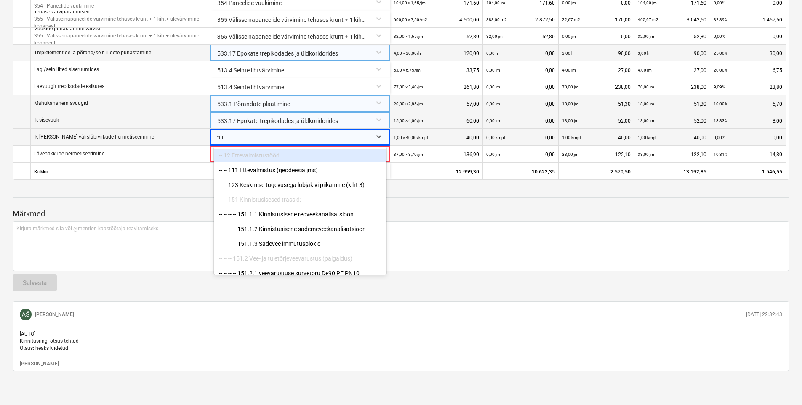
type input "tule"
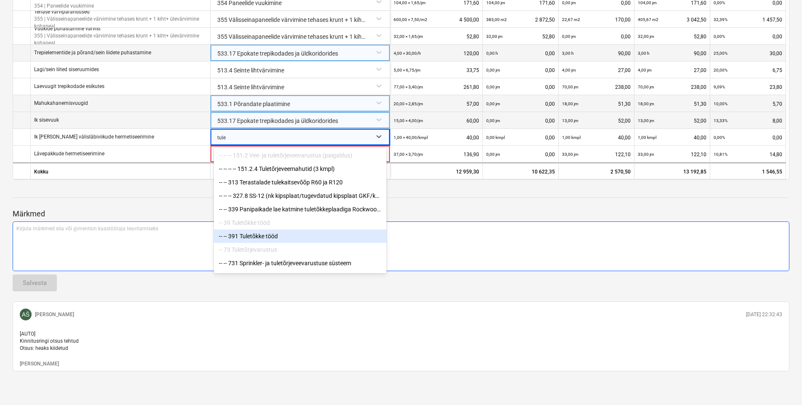
click at [256, 230] on div "-- -- 391 Tuletõkke tööd" at bounding box center [300, 236] width 173 height 13
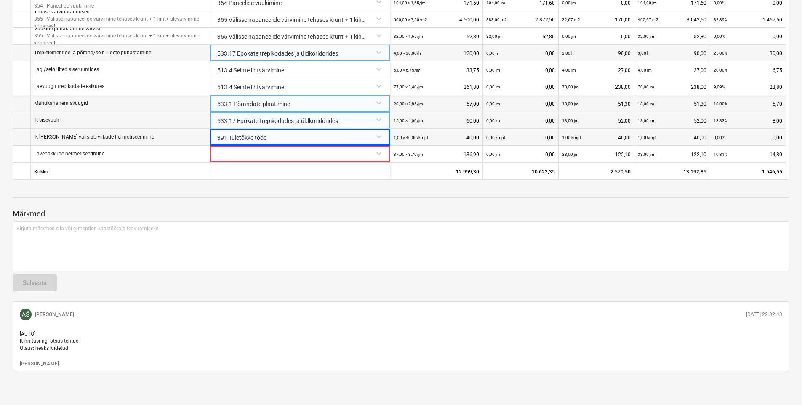
click at [236, 129] on div "391 Tuletõkke tööd" at bounding box center [300, 136] width 173 height 15
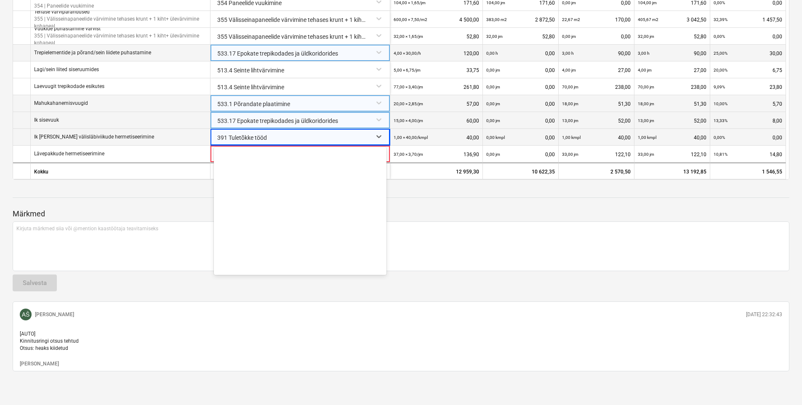
scroll to position [5956, 0]
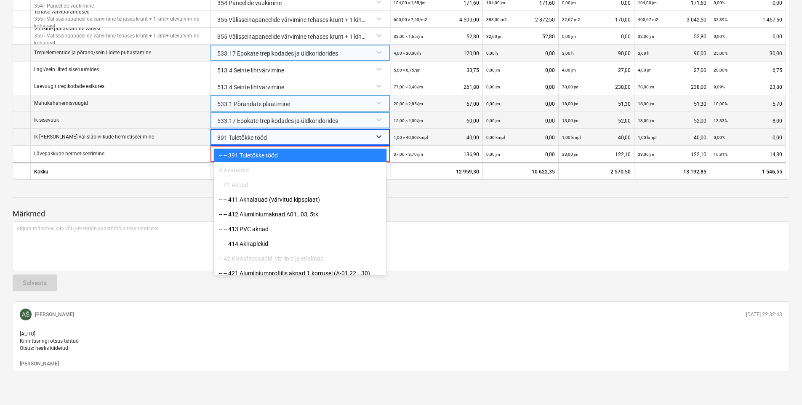
click at [278, 130] on div at bounding box center [292, 137] width 151 height 17
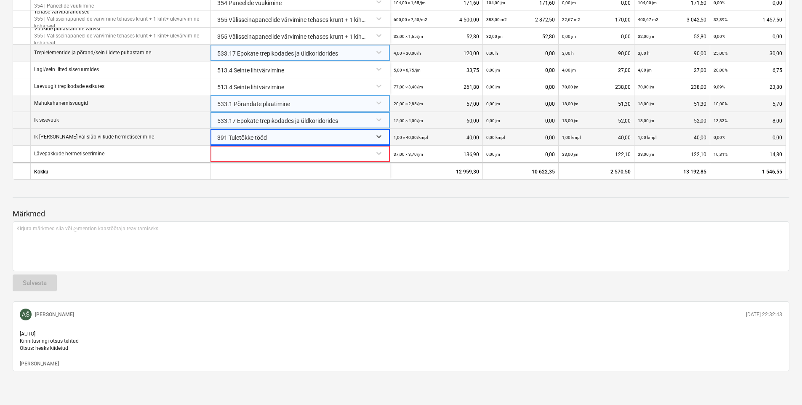
click at [278, 130] on div at bounding box center [292, 137] width 151 height 17
click at [144, 187] on div at bounding box center [401, 190] width 777 height 7
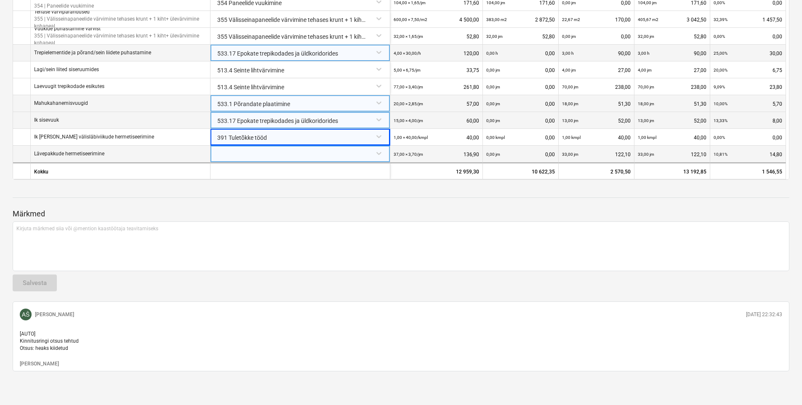
click at [270, 148] on div at bounding box center [300, 153] width 173 height 15
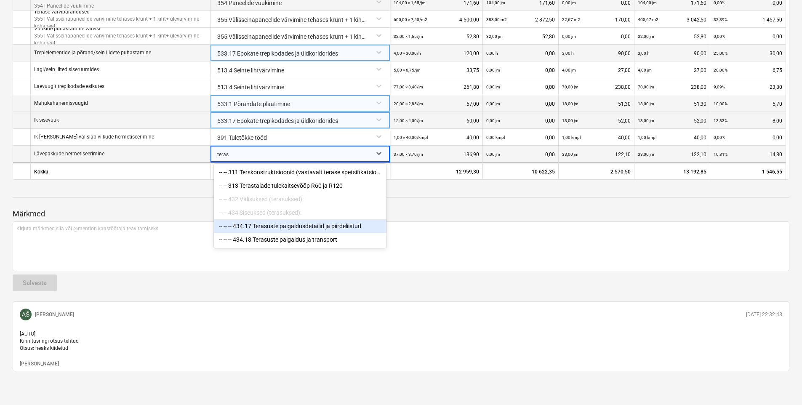
type input "teras"
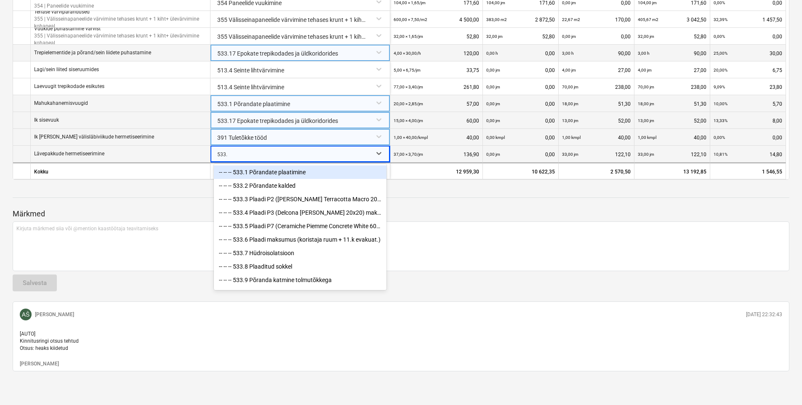
type input "533.1"
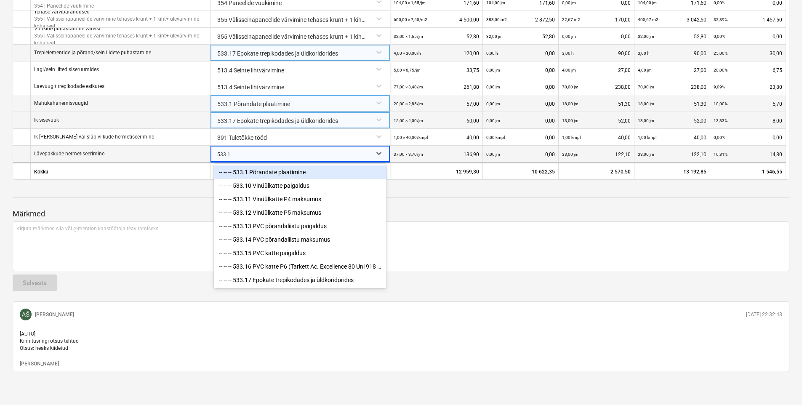
click at [270, 166] on div "-- -- -- 533.1 Põrandate plaatimine" at bounding box center [300, 172] width 173 height 13
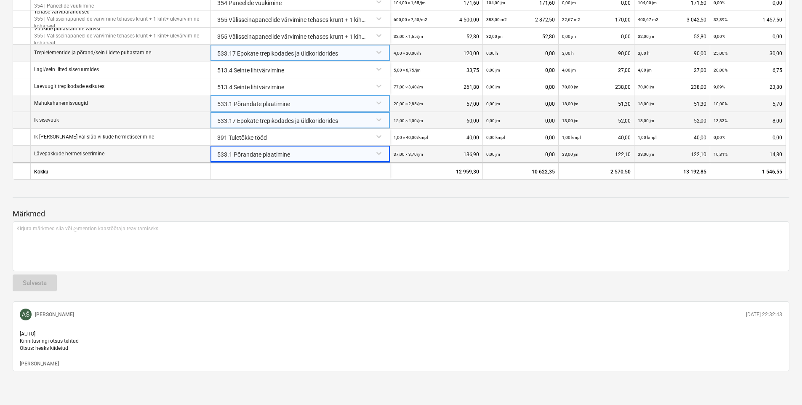
click at [490, 202] on div at bounding box center [401, 205] width 777 height 7
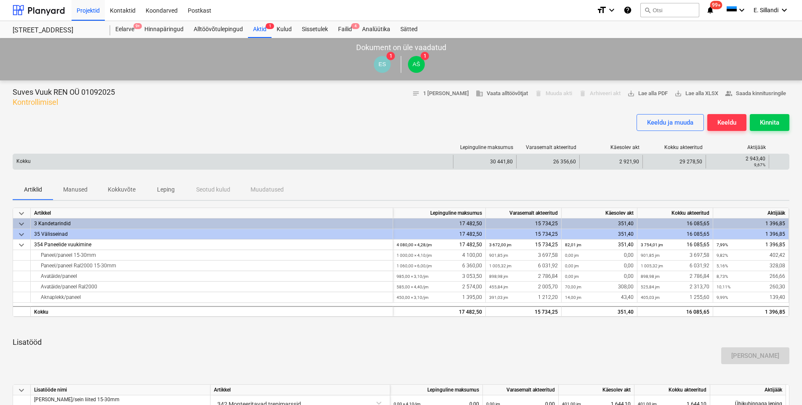
scroll to position [0, 0]
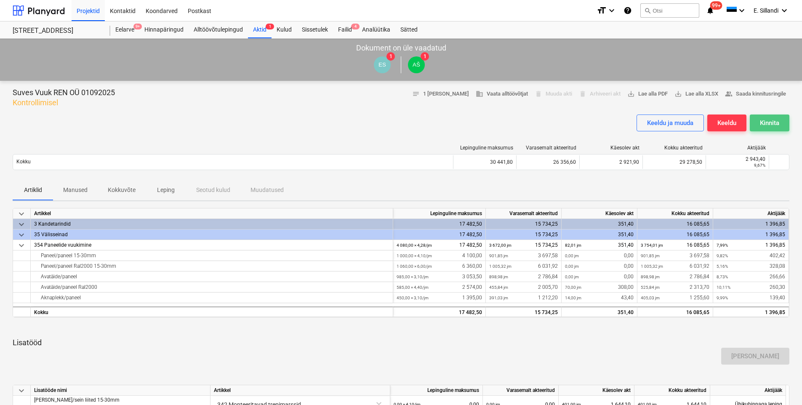
click at [643, 123] on div "Kinnita" at bounding box center [769, 123] width 19 height 11
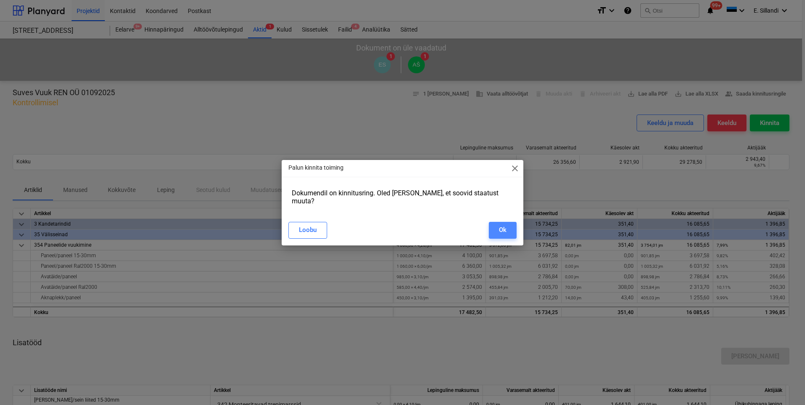
click at [500, 226] on div "Ok" at bounding box center [503, 230] width 8 height 11
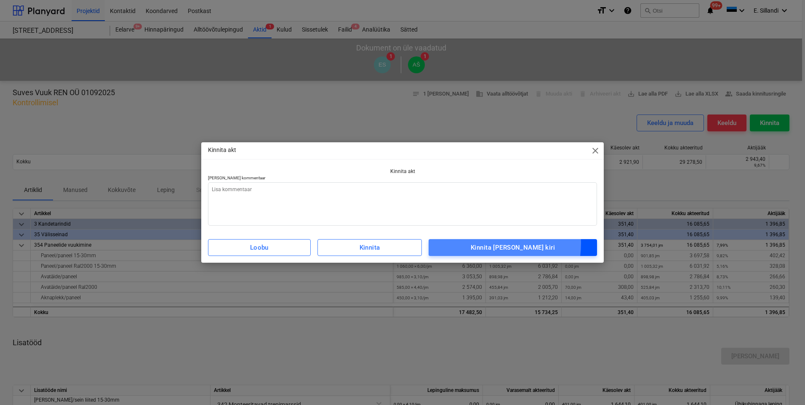
click at [497, 245] on div "Kinnita ja saada kiri" at bounding box center [513, 247] width 84 height 11
type textarea "x"
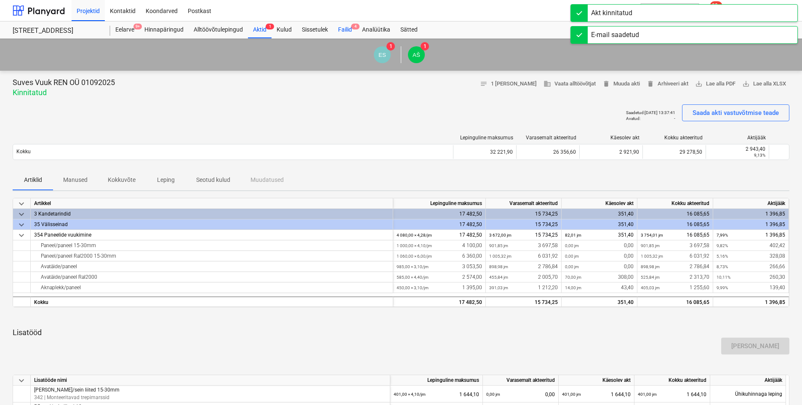
click at [349, 32] on div "Failid 4" at bounding box center [345, 29] width 24 height 17
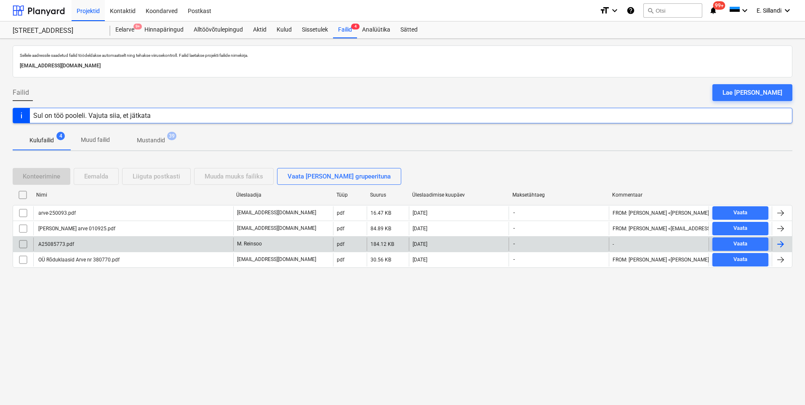
click at [59, 244] on div "A25085773.pdf" at bounding box center [55, 244] width 37 height 6
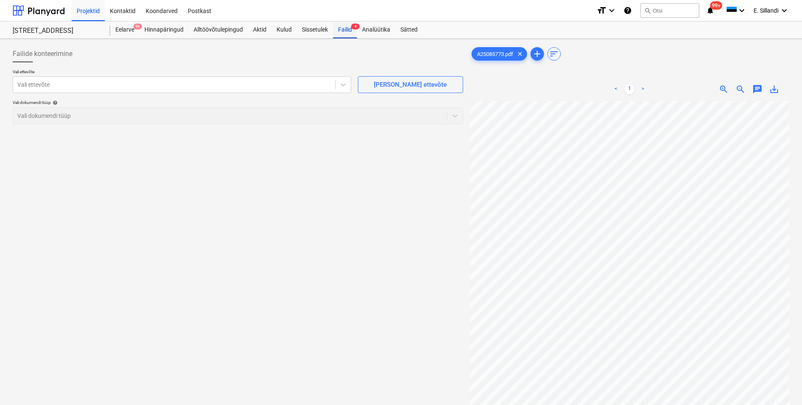
click at [350, 33] on div "Failid 4" at bounding box center [345, 29] width 24 height 17
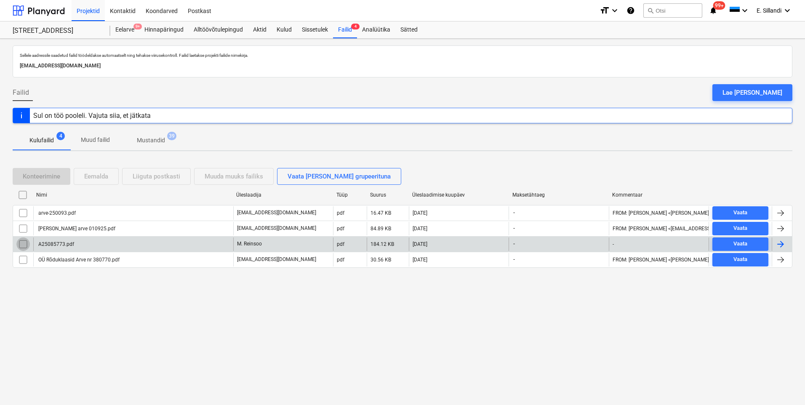
click at [23, 243] on input "checkbox" at bounding box center [22, 244] width 13 height 13
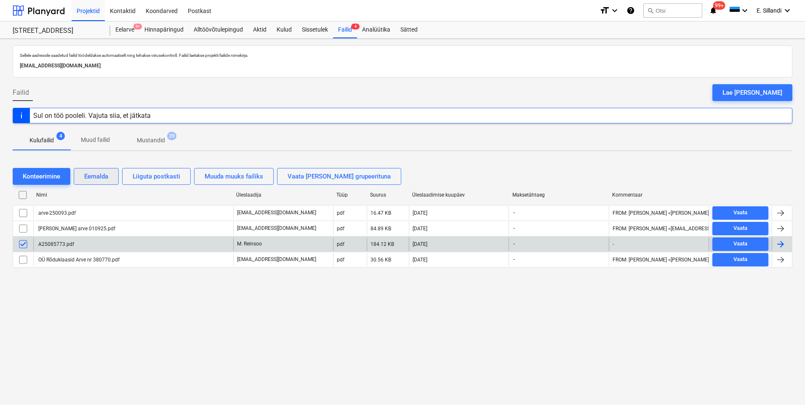
click at [98, 173] on div "Eemalda" at bounding box center [96, 176] width 24 height 11
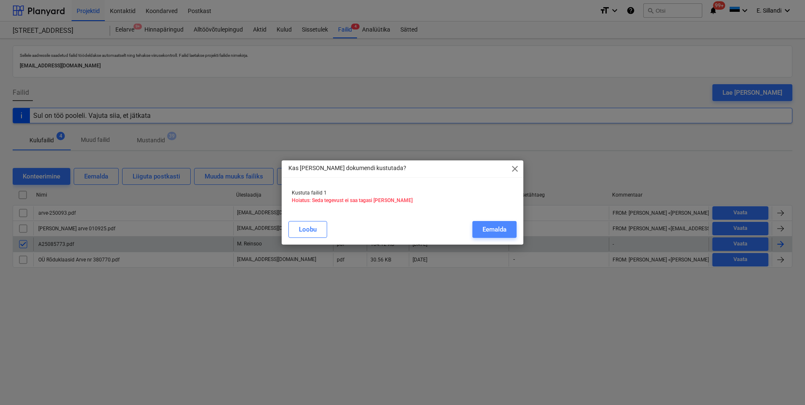
click at [489, 232] on div "Eemalda" at bounding box center [495, 229] width 24 height 11
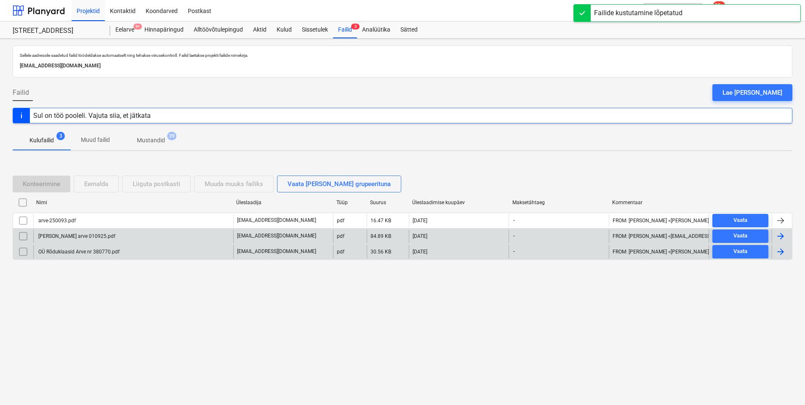
click at [84, 237] on div "Hausers arve 010925.pdf" at bounding box center [76, 236] width 78 height 6
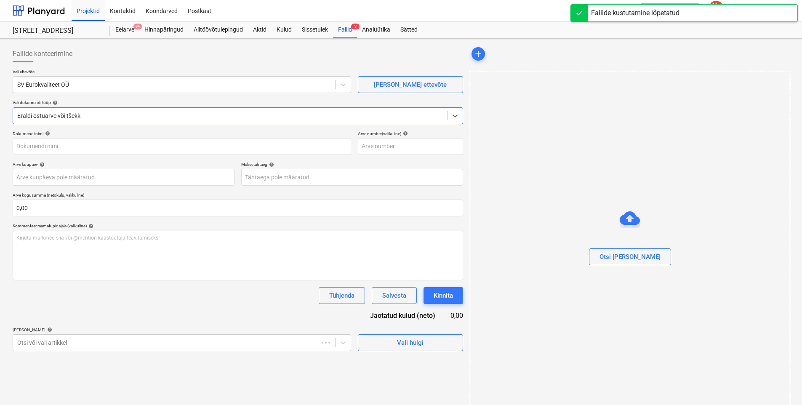
type input "Hausers arve 010925.pdf"
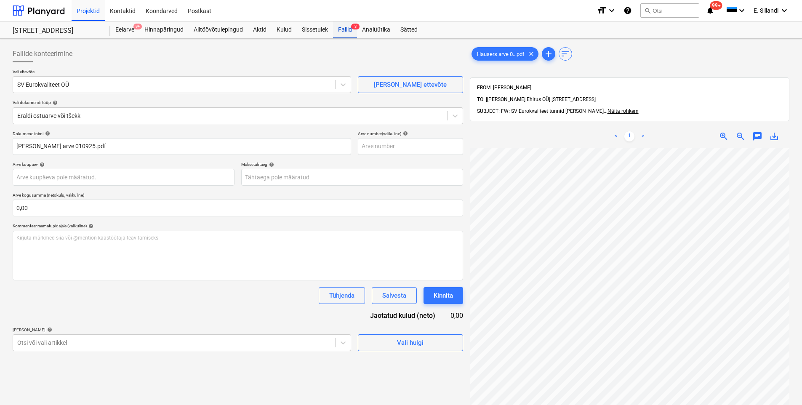
click at [344, 29] on div "Failid 3" at bounding box center [345, 29] width 24 height 17
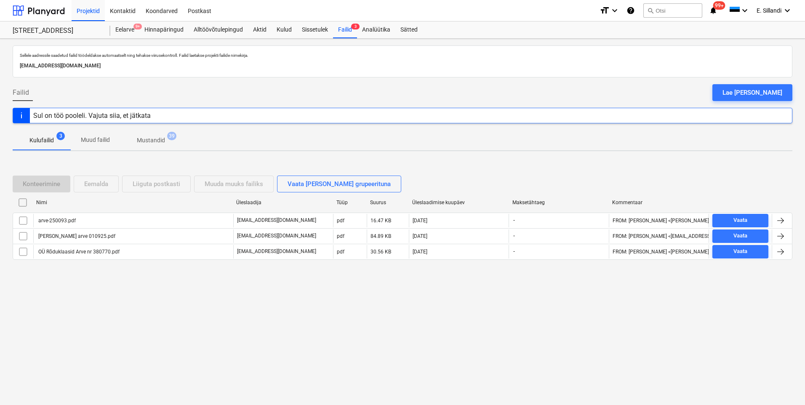
click at [63, 221] on div "arve-250093.pdf" at bounding box center [56, 221] width 39 height 6
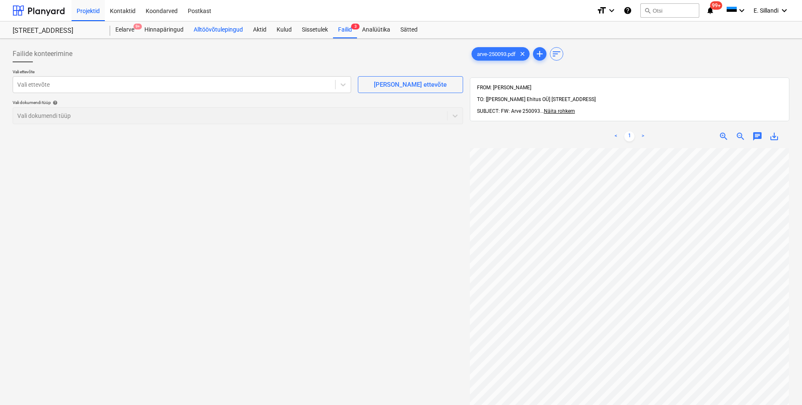
click at [222, 32] on div "Alltöövõtulepingud" at bounding box center [218, 29] width 59 height 17
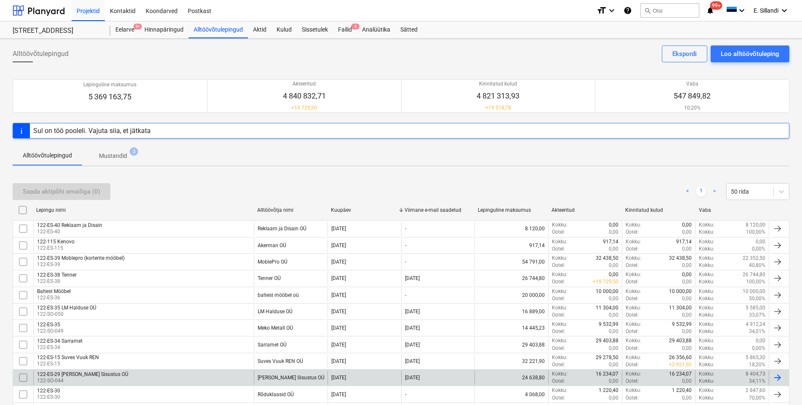
click at [99, 314] on div "122-ES-29 Voller Sisustus OÜ" at bounding box center [82, 375] width 91 height 6
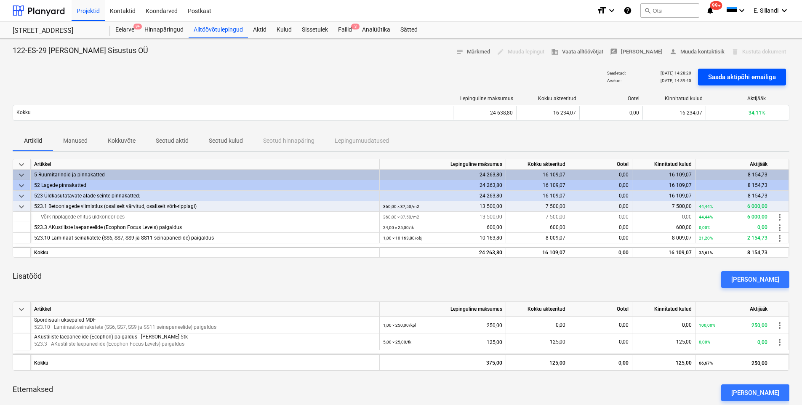
click at [643, 75] on div "Saada aktipõhi emailiga" at bounding box center [743, 77] width 68 height 11
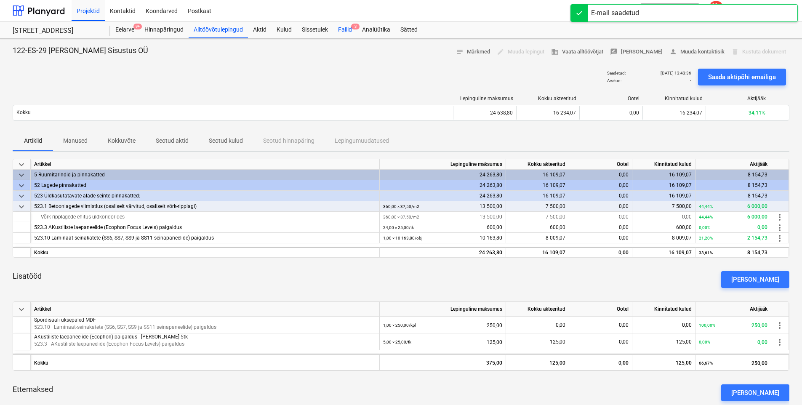
click at [356, 28] on span "3" at bounding box center [355, 27] width 8 height 6
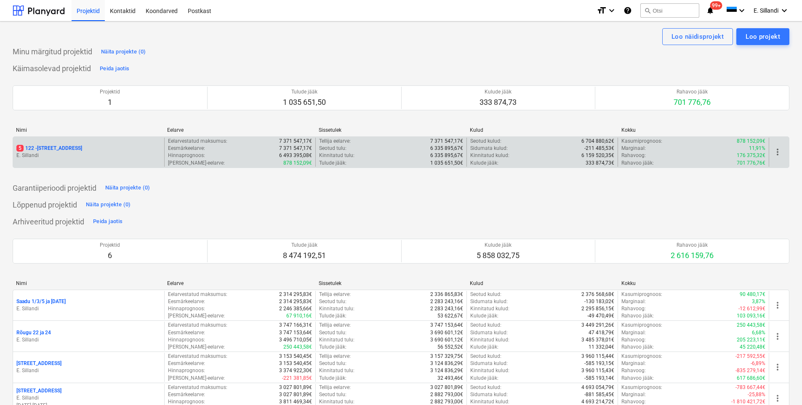
click at [69, 147] on p "5 122 - [STREET_ADDRESS]" at bounding box center [49, 148] width 66 height 7
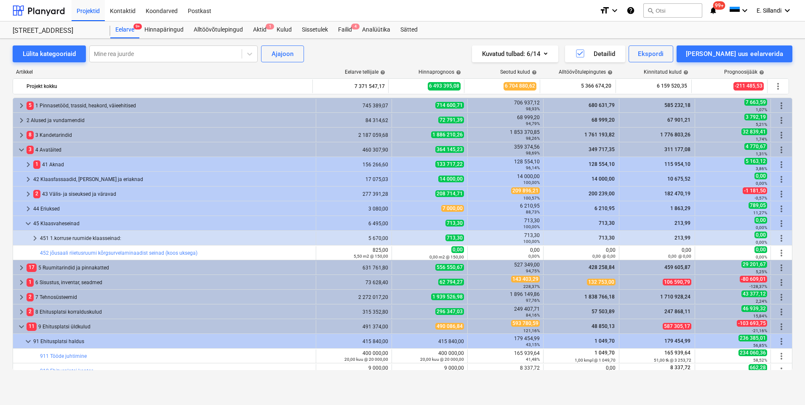
scroll to position [243, 0]
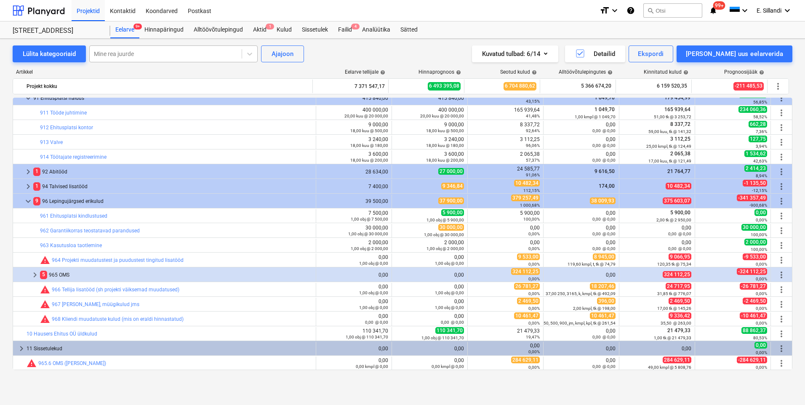
click at [123, 53] on div at bounding box center [166, 54] width 144 height 8
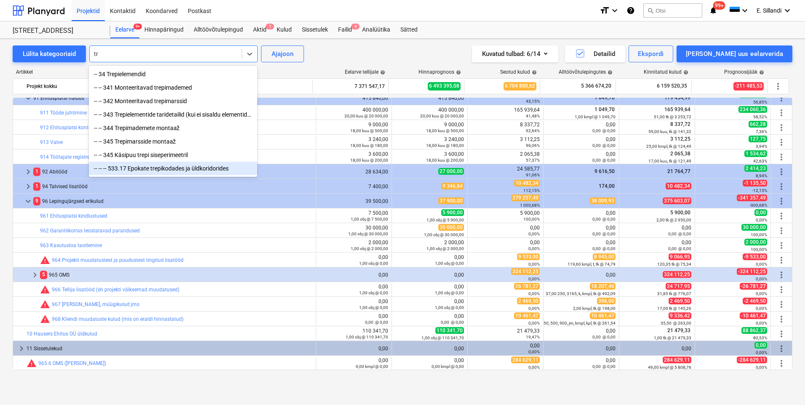
type input "t"
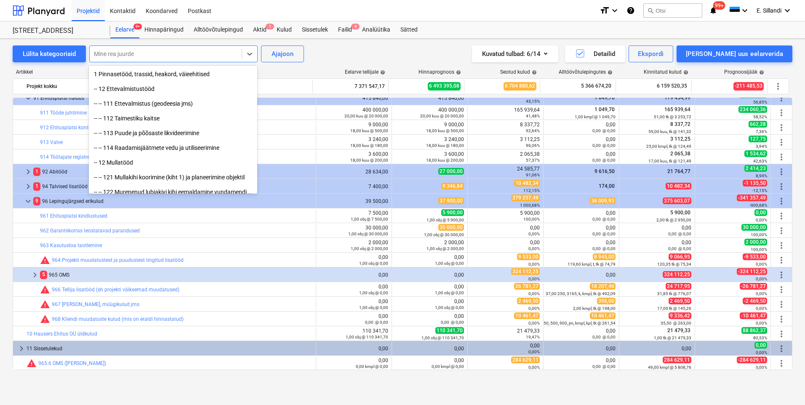
type input "v"
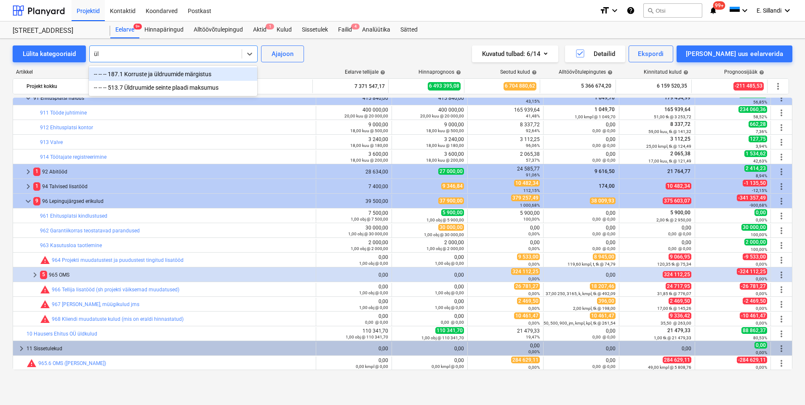
type input "ü"
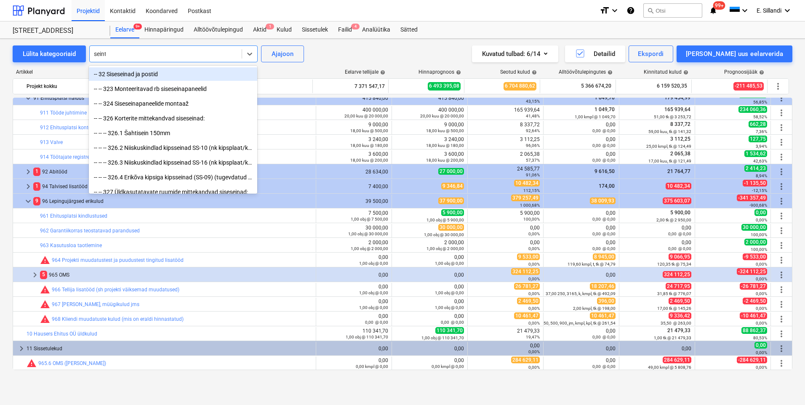
type input "seinte"
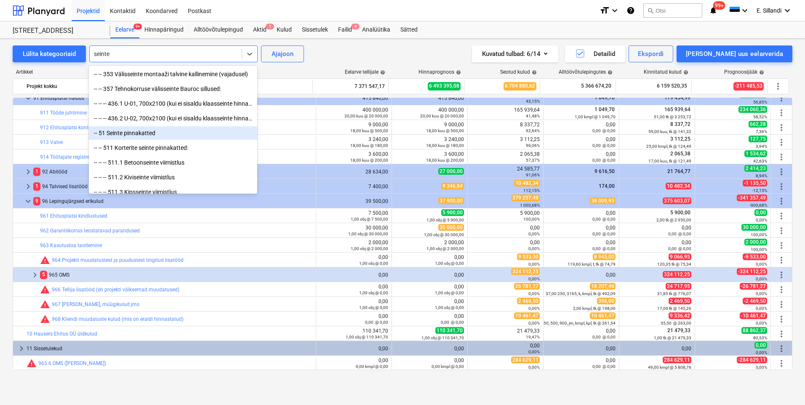
click at [169, 136] on div "-- 51 Seinte pinnakatted" at bounding box center [173, 132] width 168 height 13
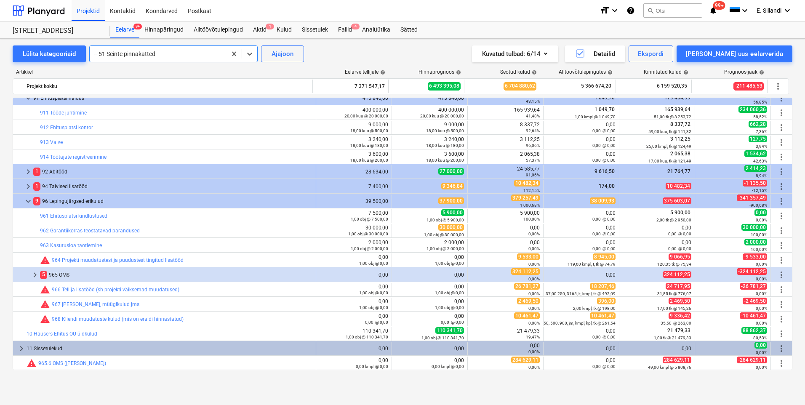
scroll to position [0, 0]
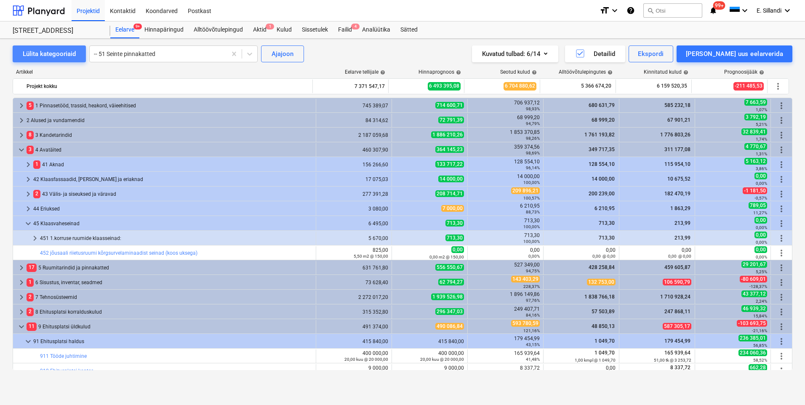
click at [77, 57] on button "Lülita kategooriaid" at bounding box center [49, 53] width 73 height 17
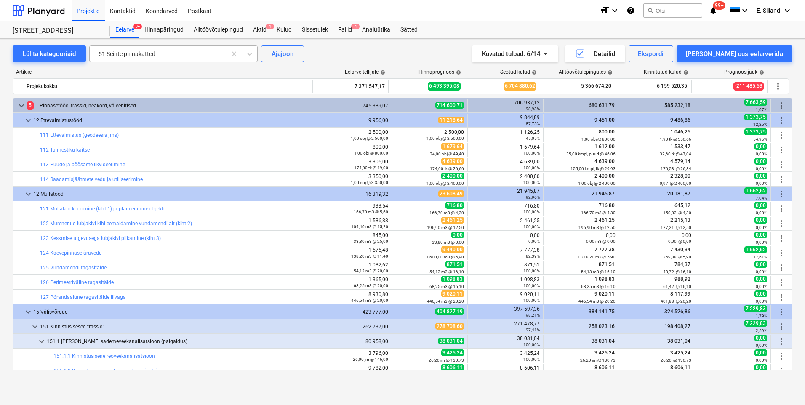
click at [184, 54] on div at bounding box center [158, 54] width 128 height 8
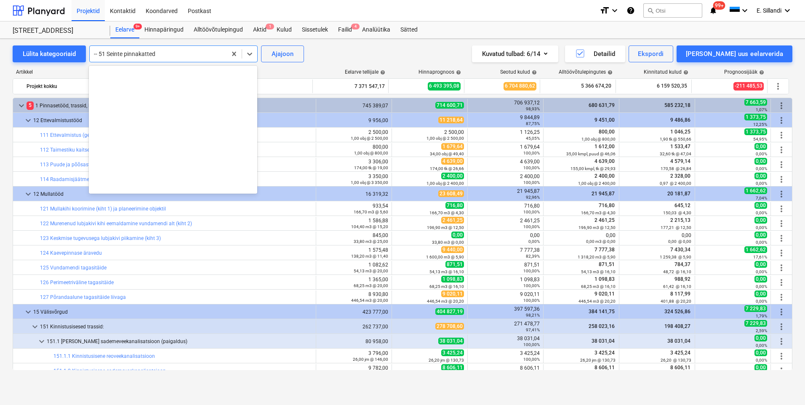
scroll to position [7047, 0]
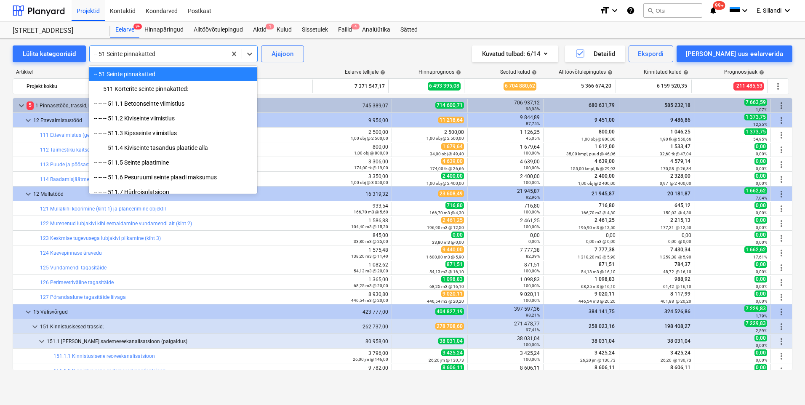
click at [144, 77] on div "-- 51 Seinte pinnakatted" at bounding box center [173, 73] width 168 height 13
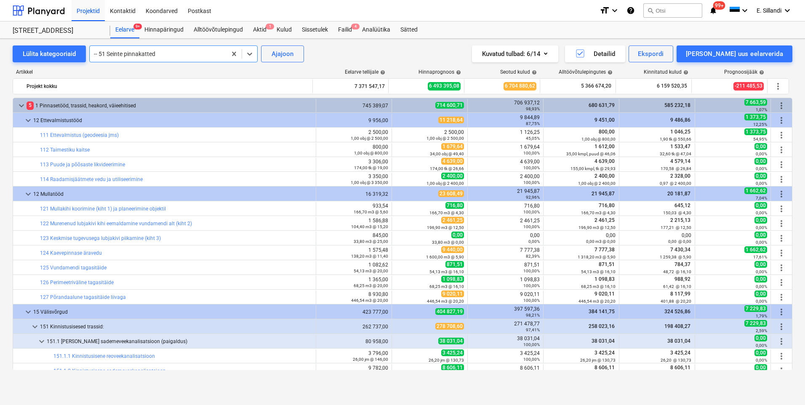
click at [160, 54] on div at bounding box center [158, 54] width 128 height 8
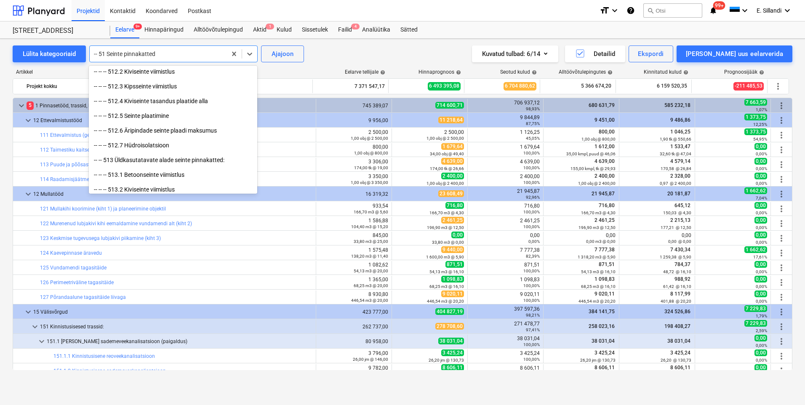
scroll to position [7244, 0]
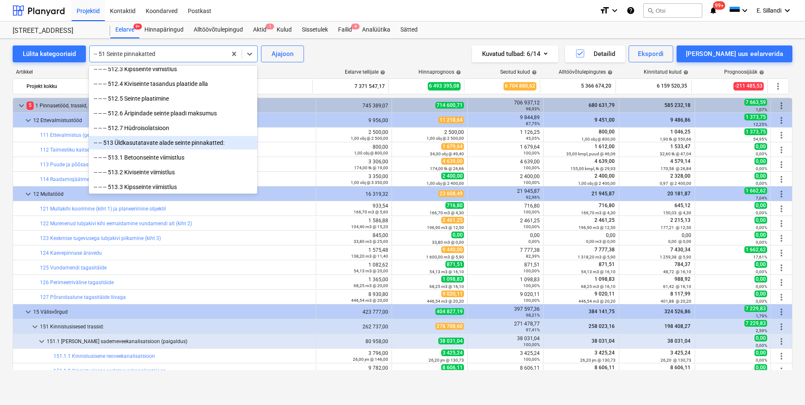
click at [159, 142] on div "-- -- 513 Üldkasutatavate alade seinte pinnakatted:" at bounding box center [173, 142] width 168 height 13
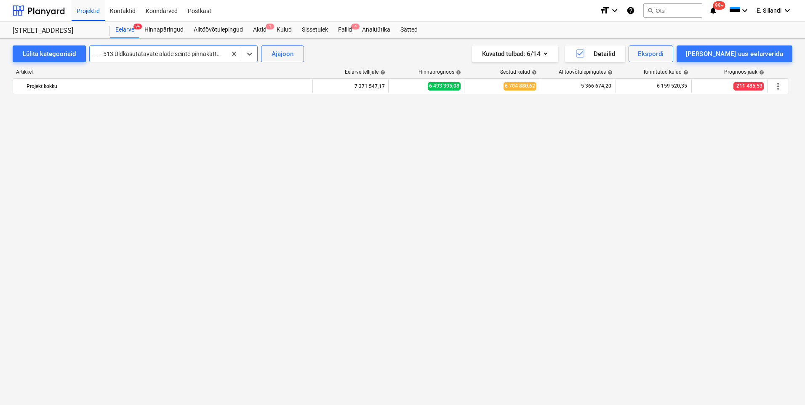
scroll to position [6585, 0]
